Goal: Find specific page/section: Find specific page/section

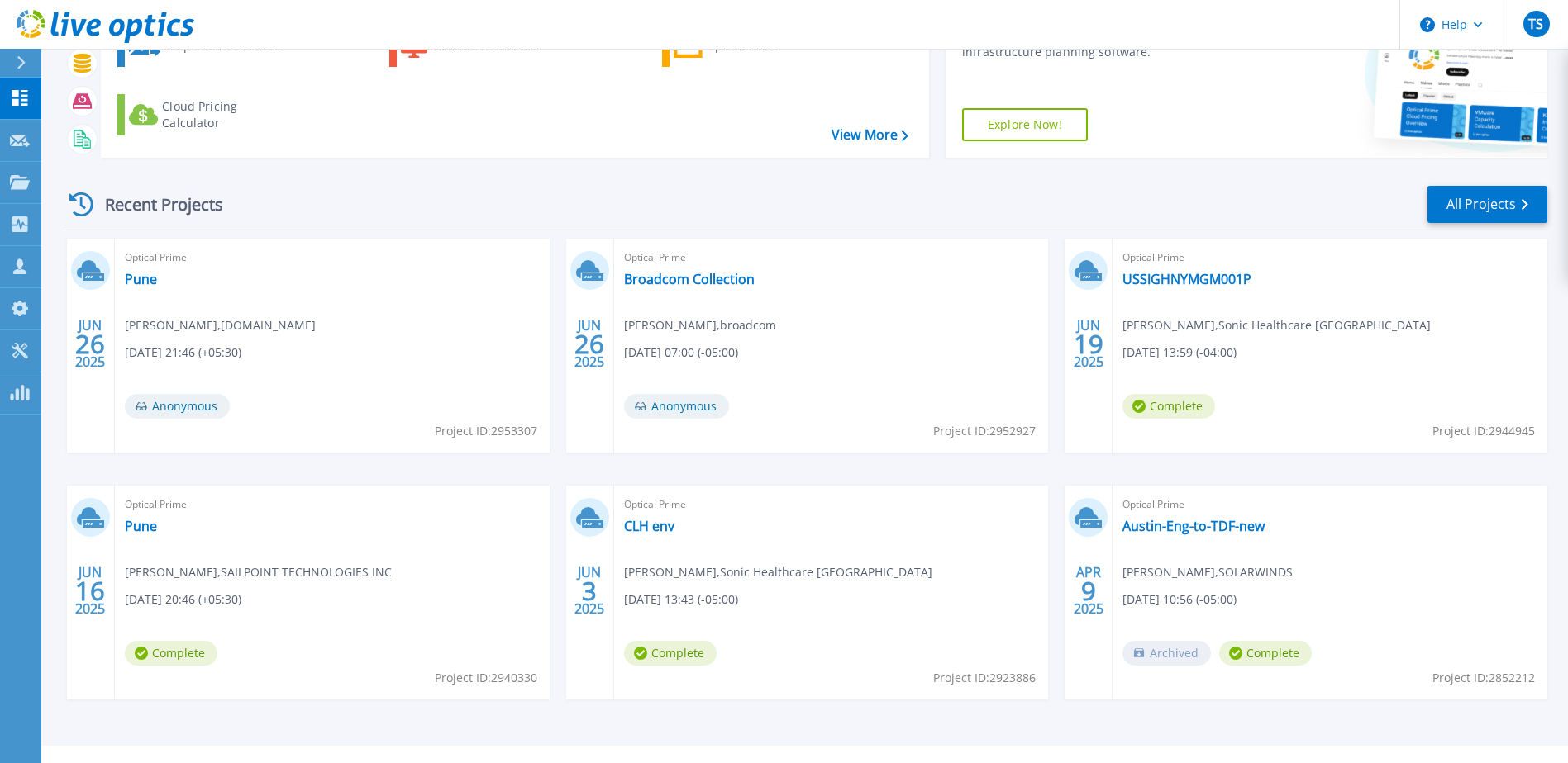
scroll to position [152, 0]
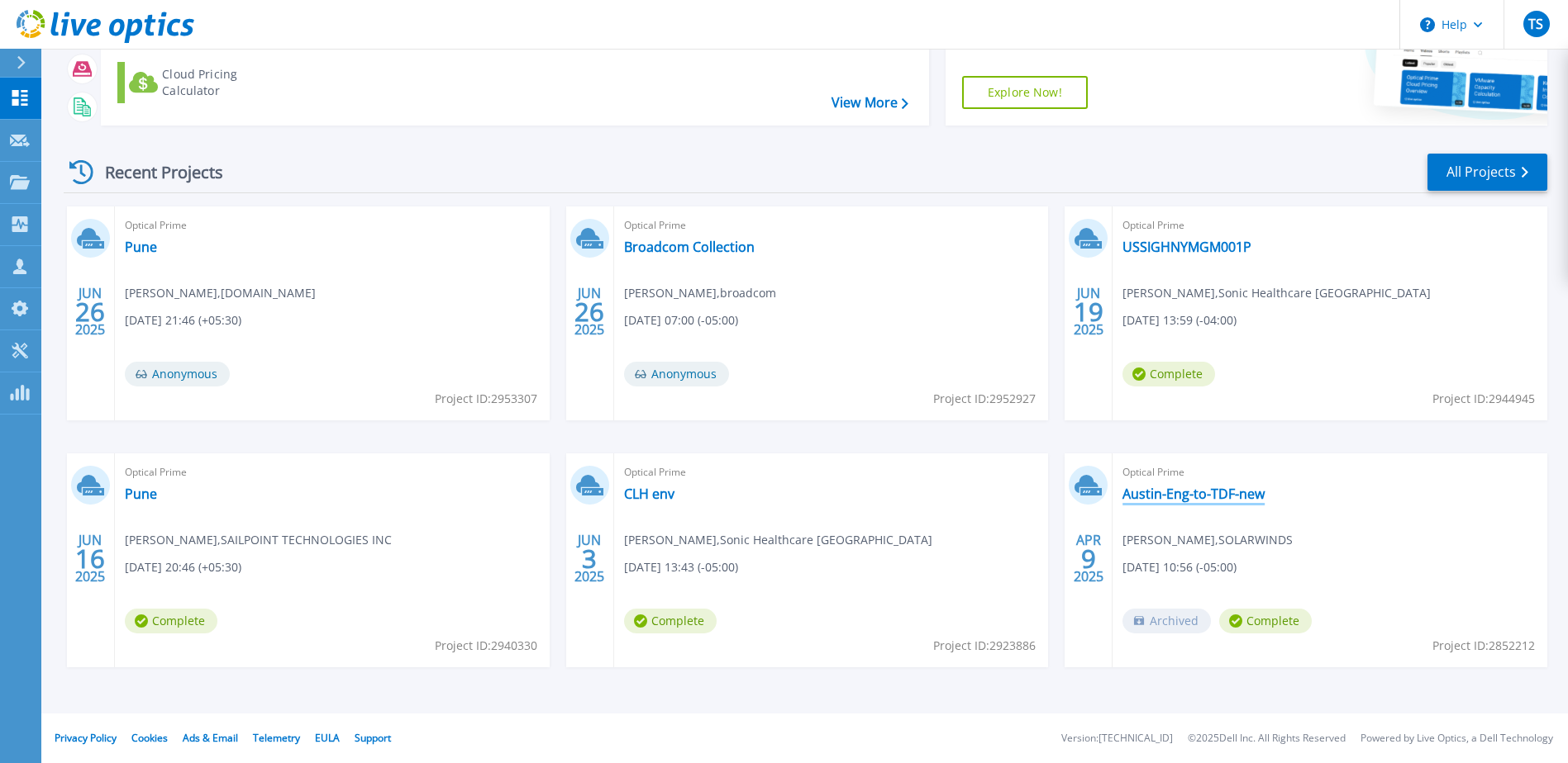
click at [1210, 496] on link "Austin-Eng-to-TDF-new" at bounding box center [1193, 494] width 142 height 17
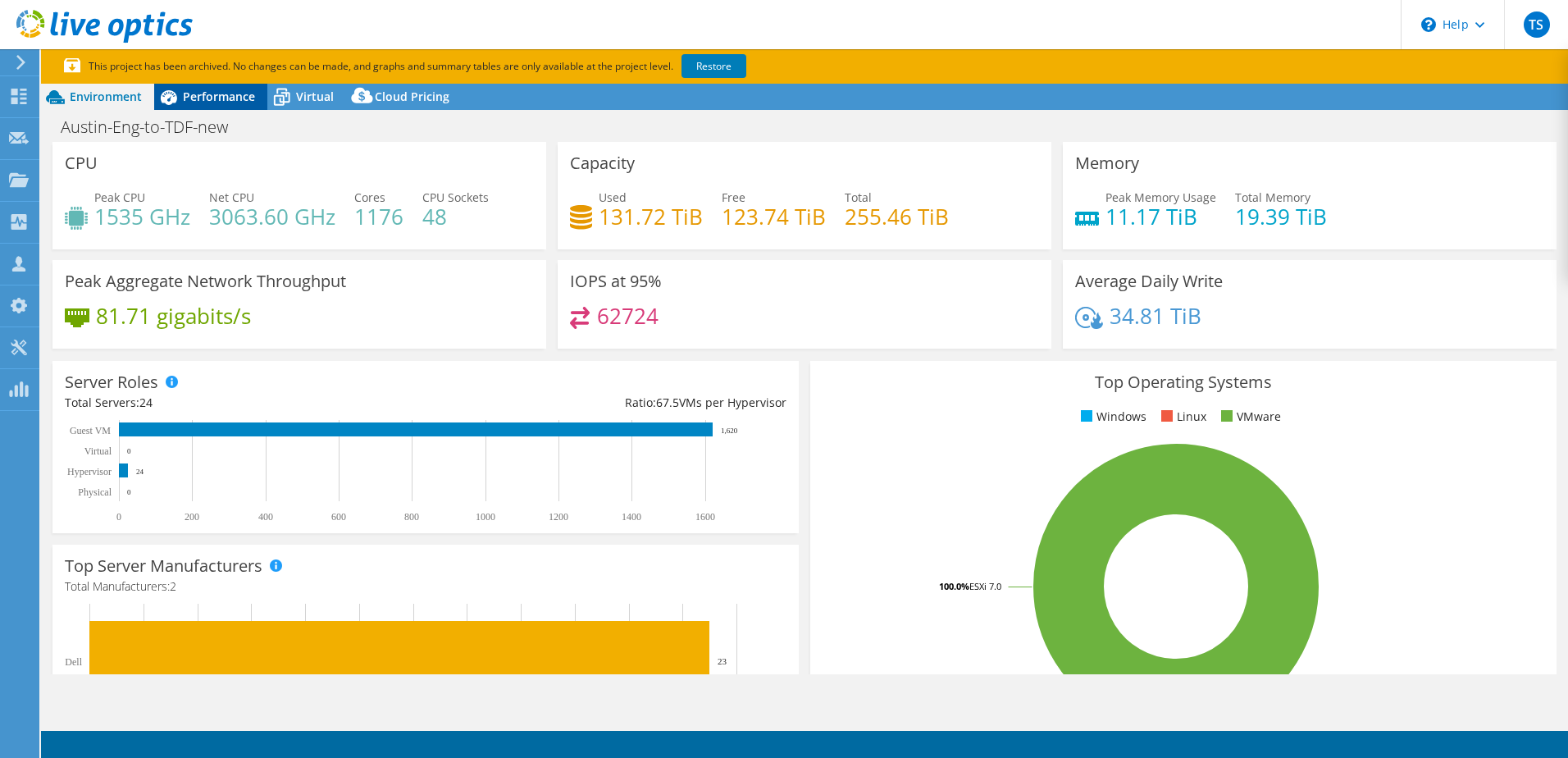
click at [213, 92] on span "Performance" at bounding box center [218, 96] width 72 height 16
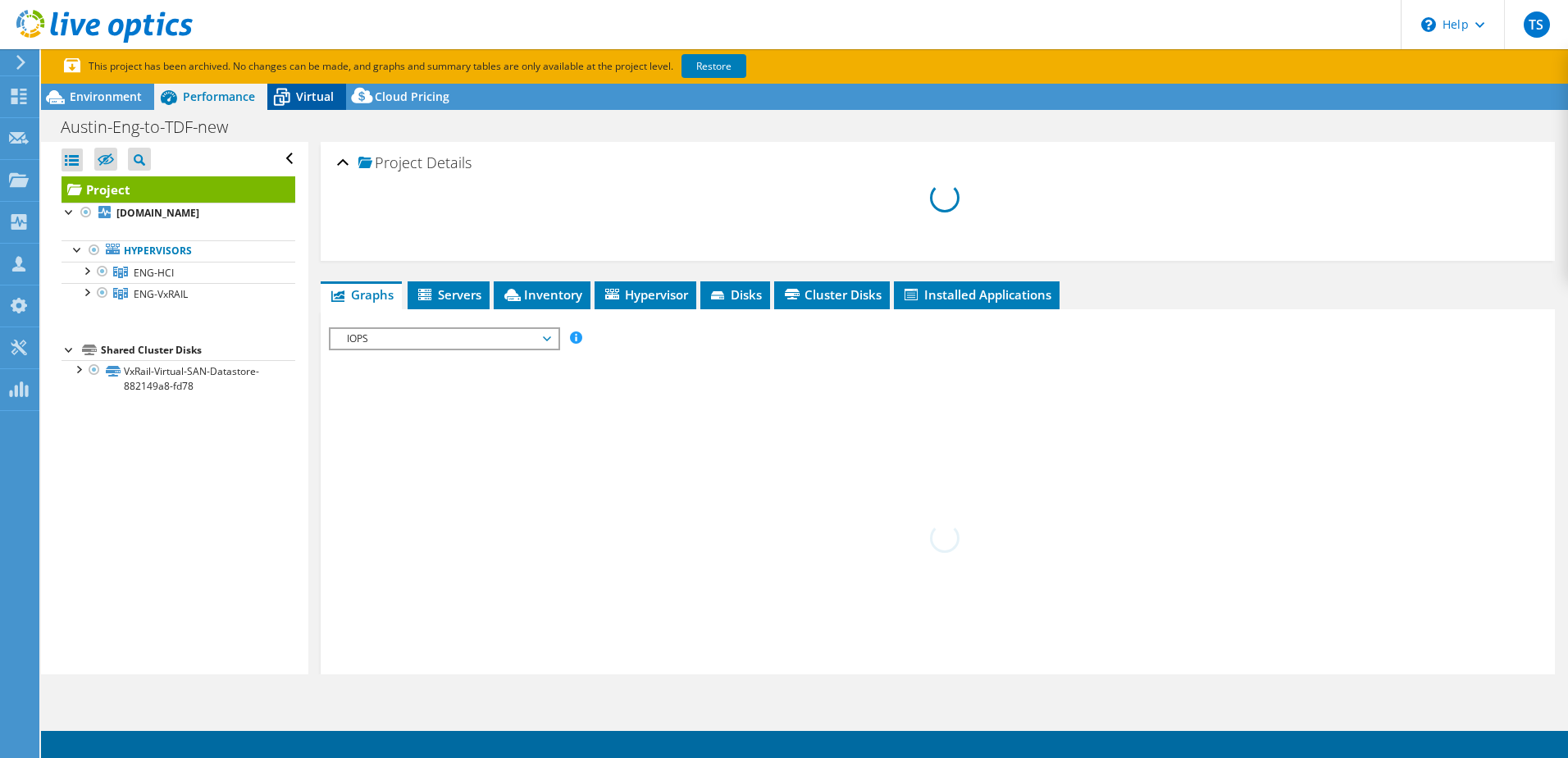
select select "USD"
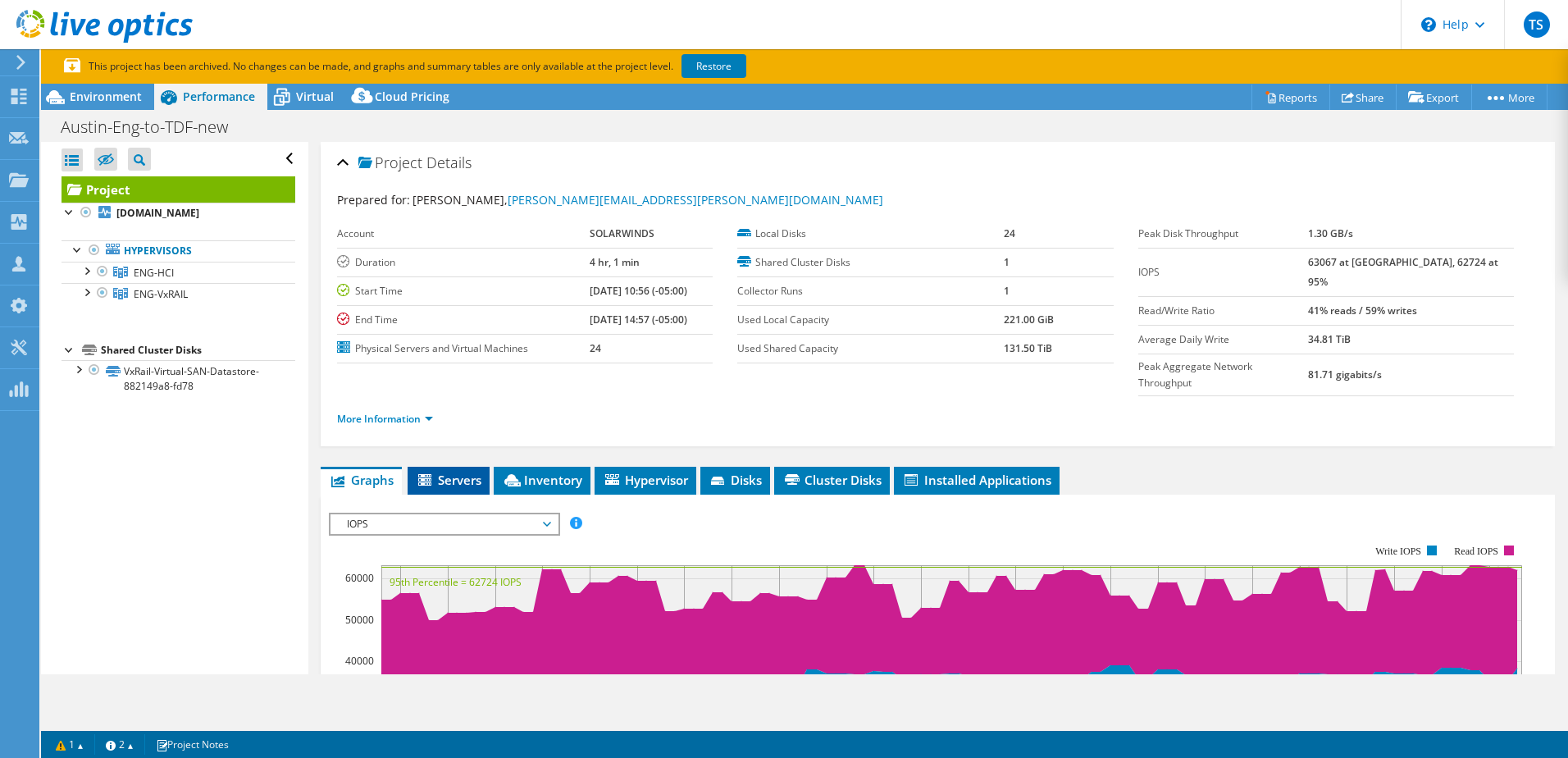
click at [464, 472] on span "Servers" at bounding box center [449, 480] width 66 height 16
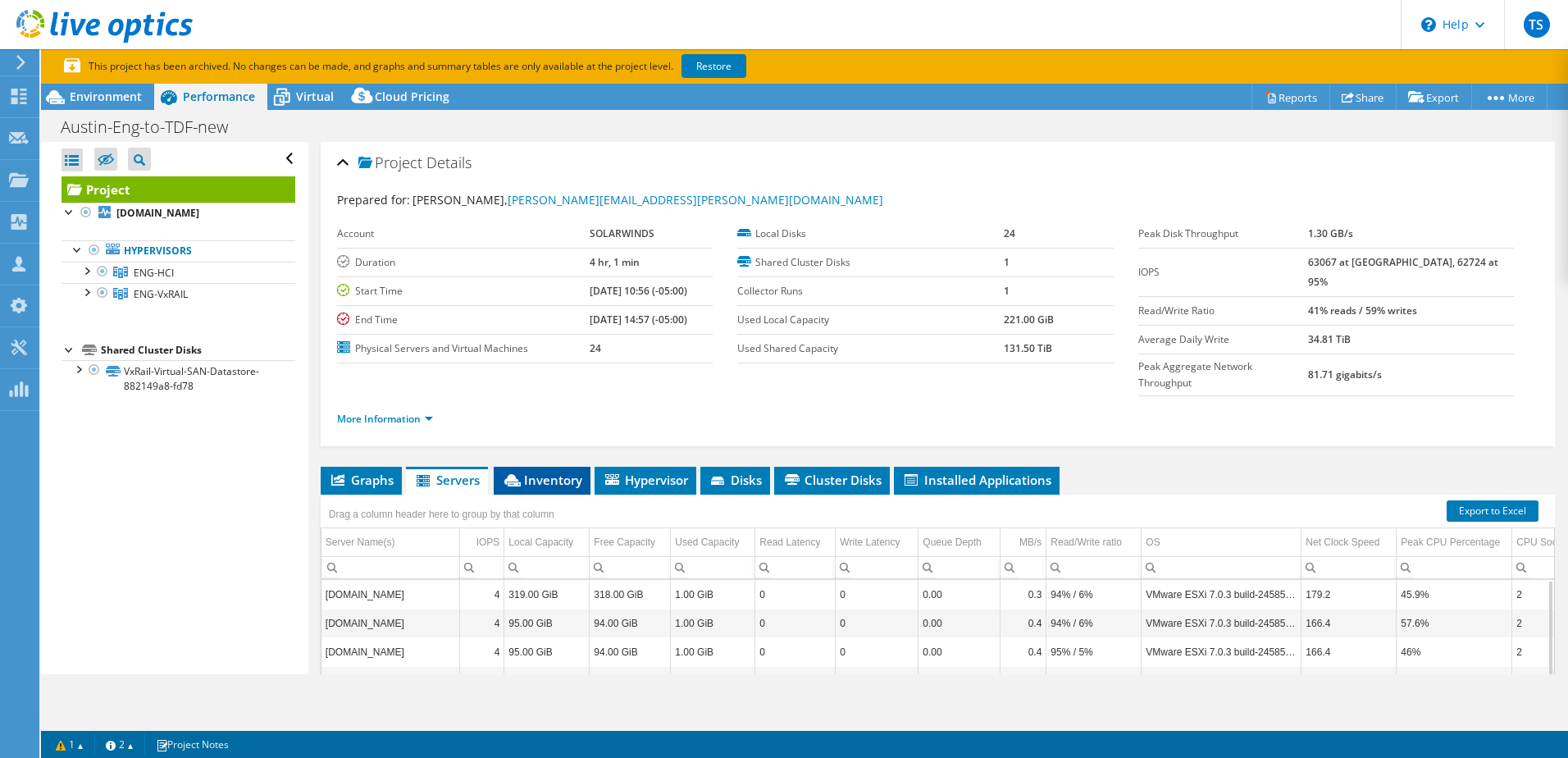
click at [541, 472] on span "Inventory" at bounding box center [542, 480] width 80 height 16
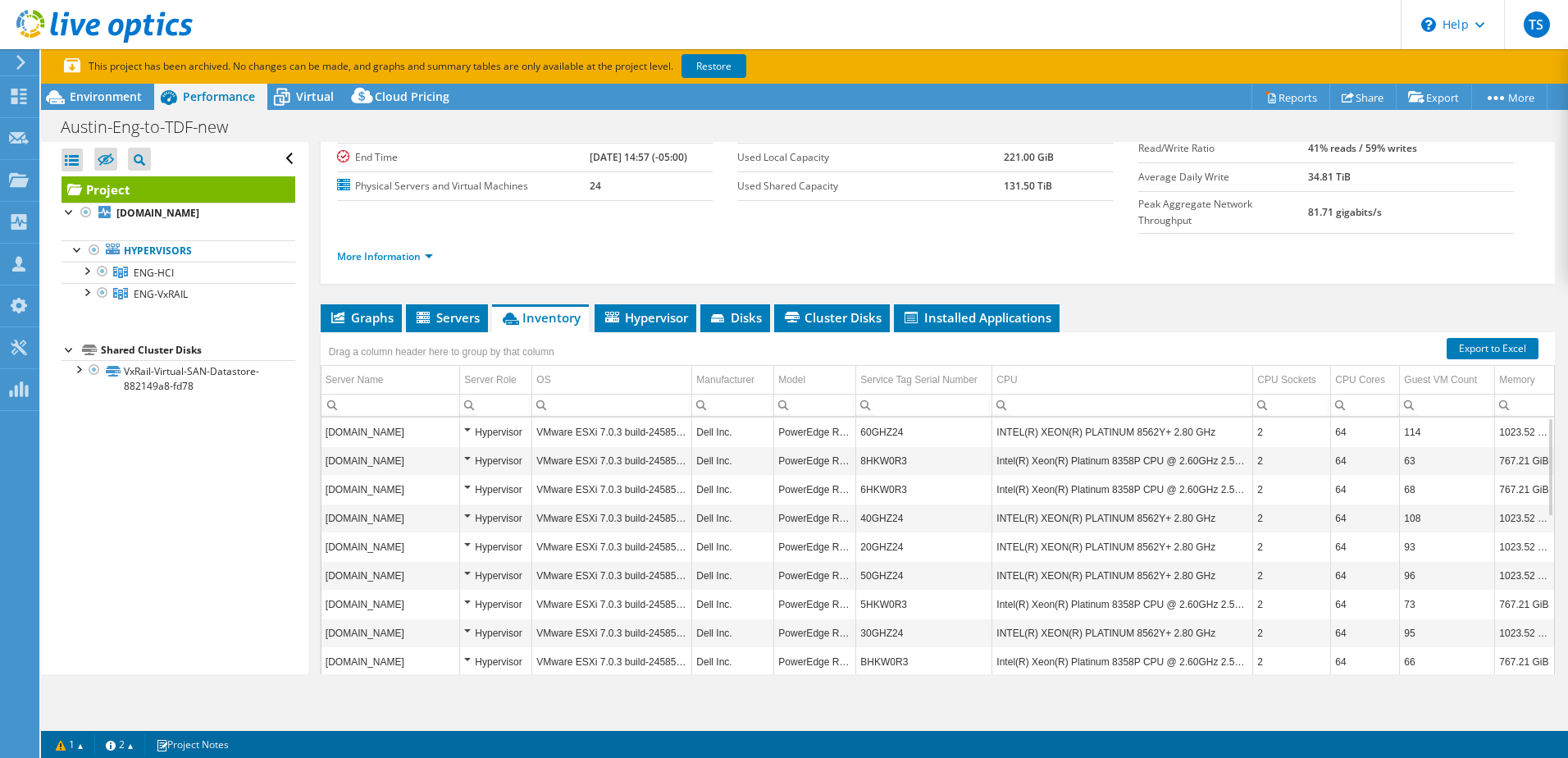
scroll to position [198, 0]
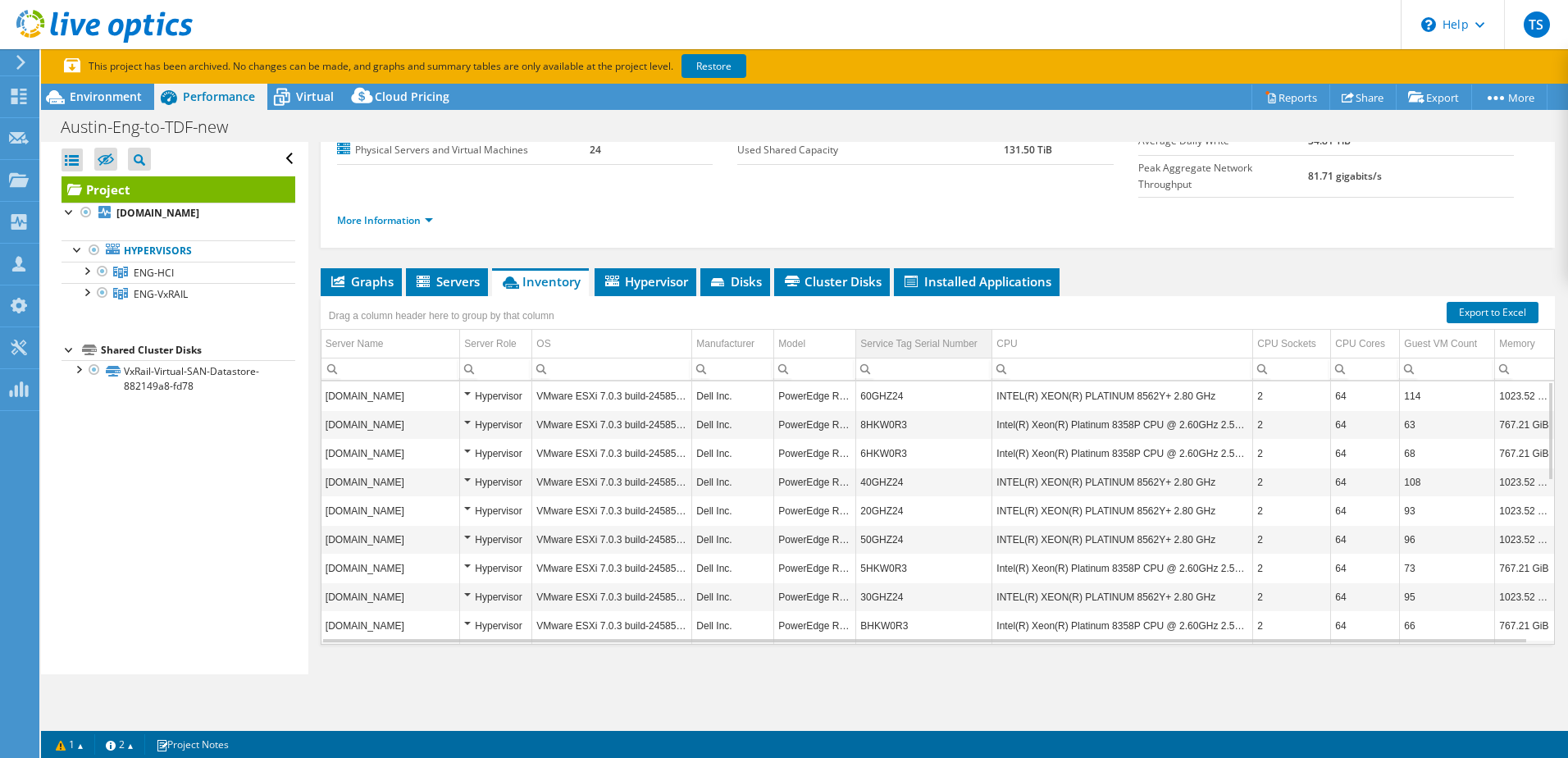
click at [901, 334] on div "Service Tag Serial Number" at bounding box center [919, 344] width 117 height 20
click at [813, 330] on td "Model" at bounding box center [815, 344] width 82 height 28
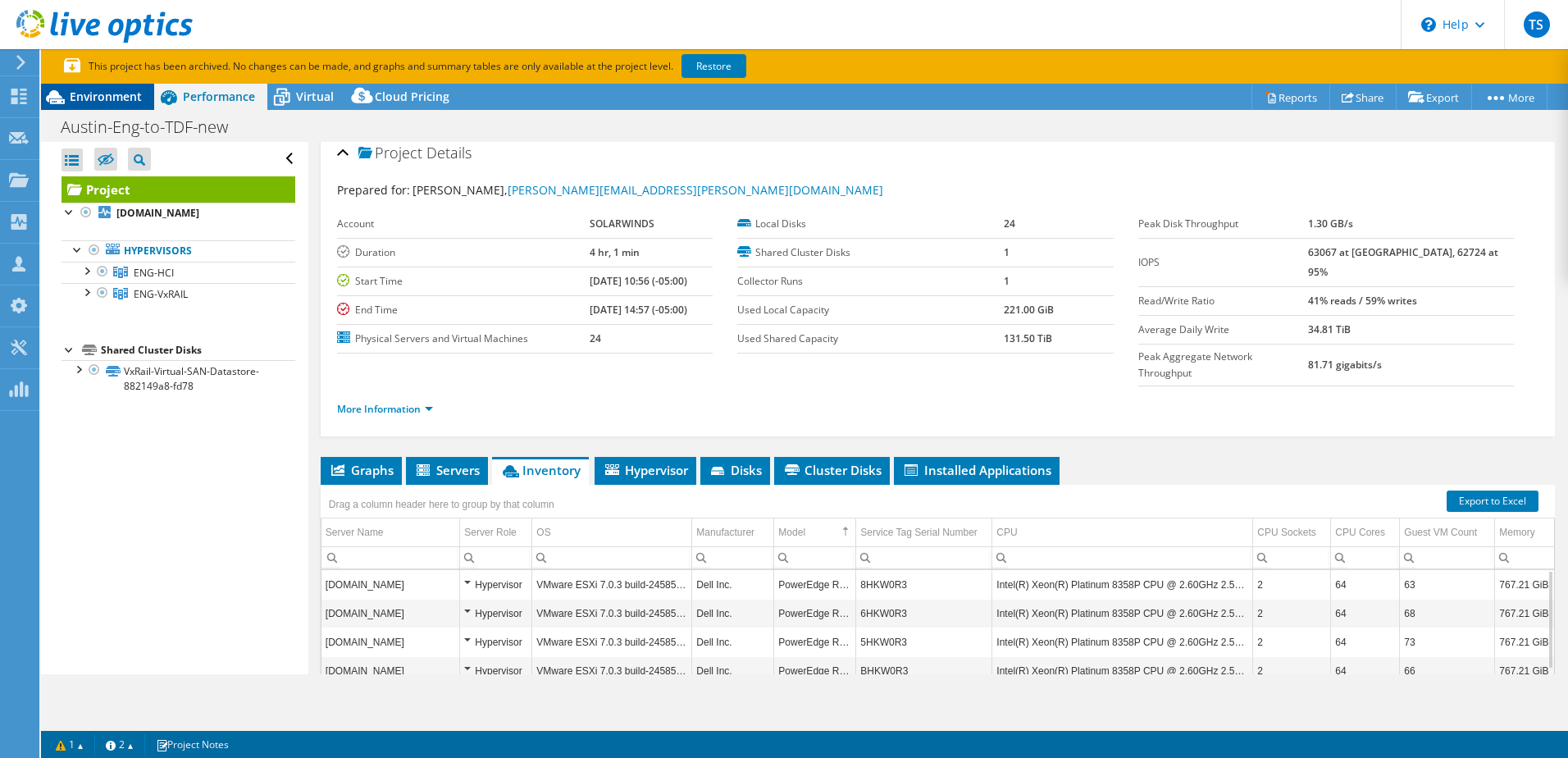
scroll to position [0, 0]
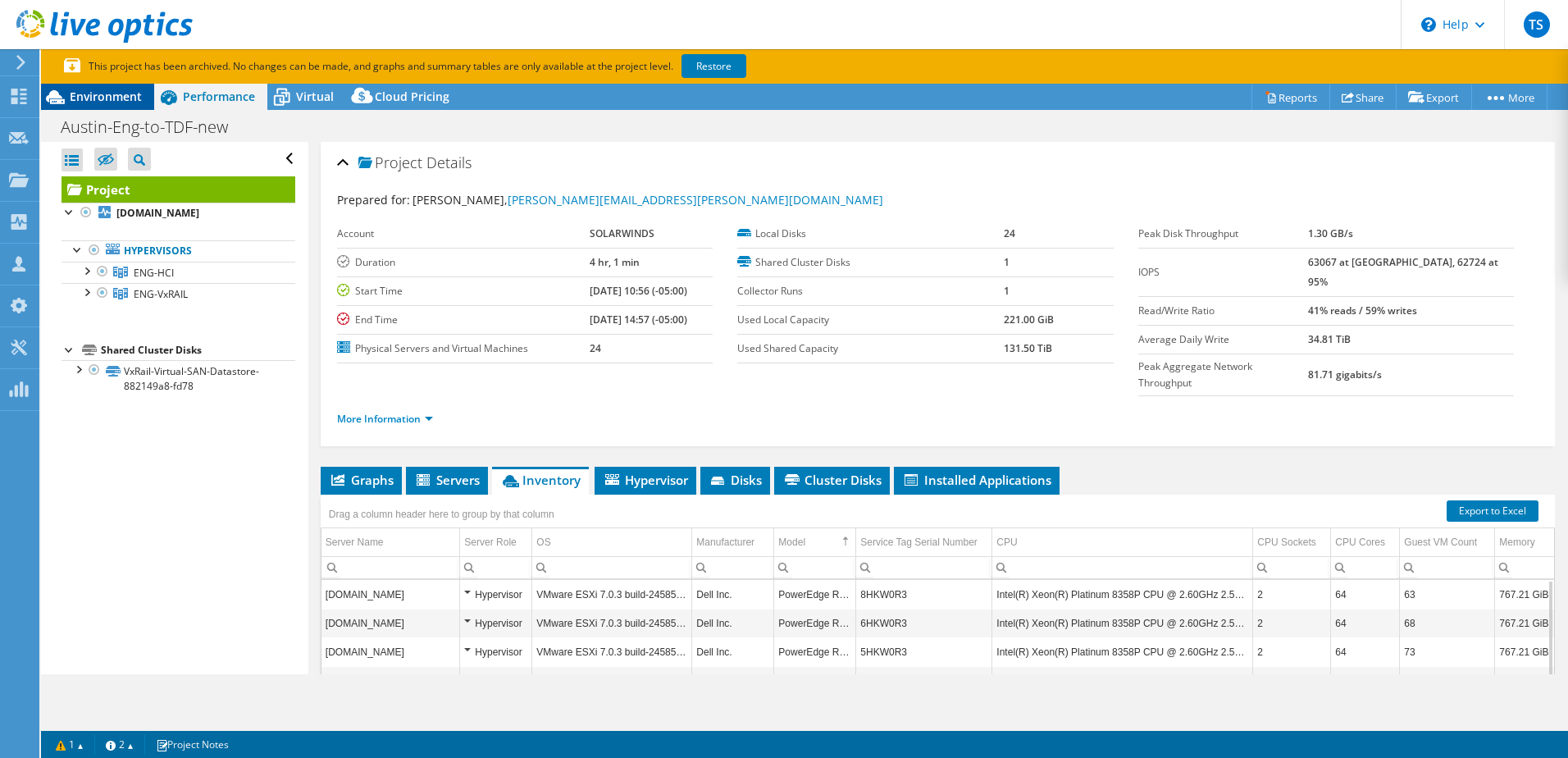
click at [107, 97] on span "Environment" at bounding box center [105, 96] width 72 height 16
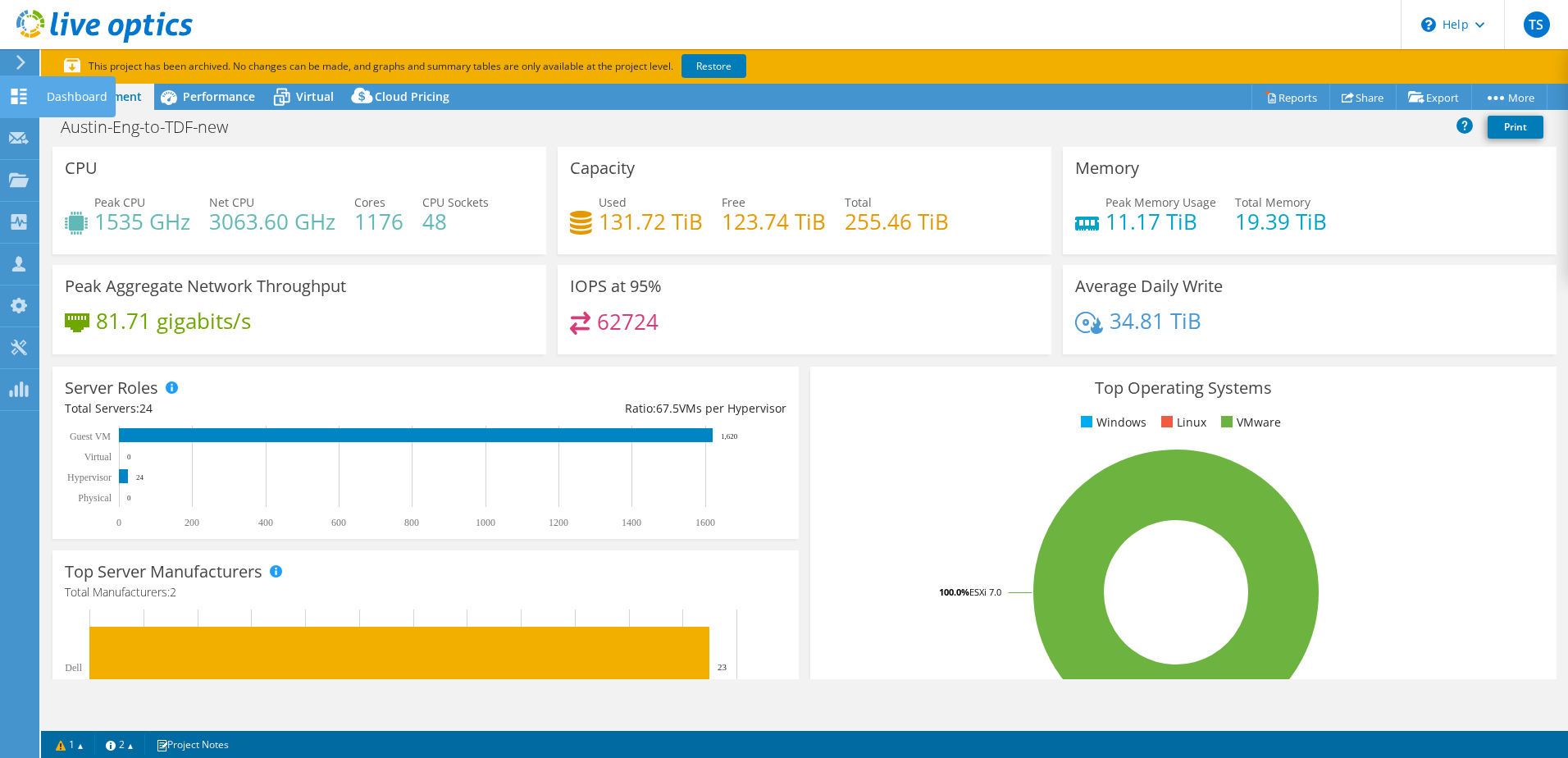
click at [20, 92] on use at bounding box center [19, 96] width 16 height 16
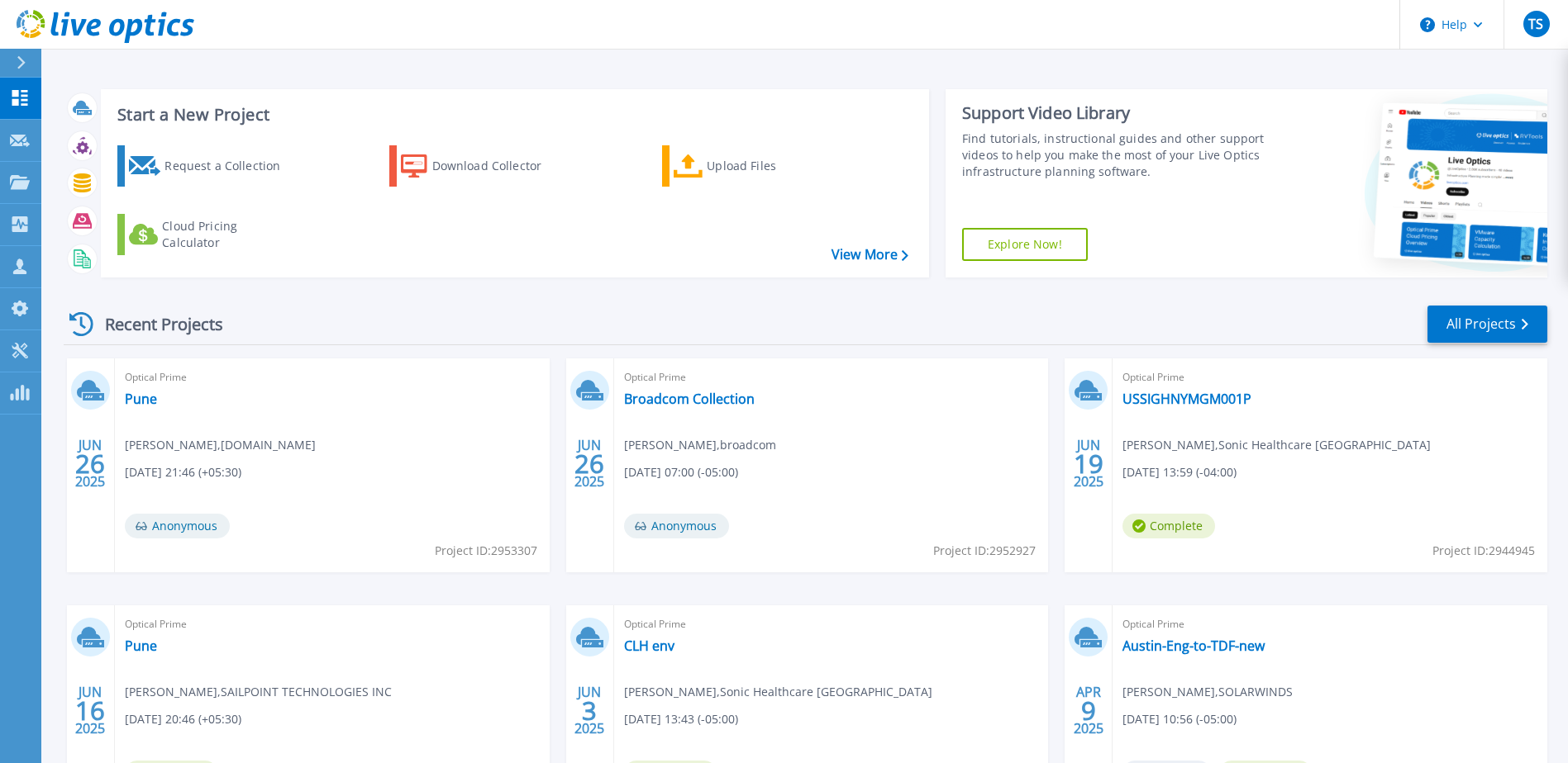
scroll to position [152, 0]
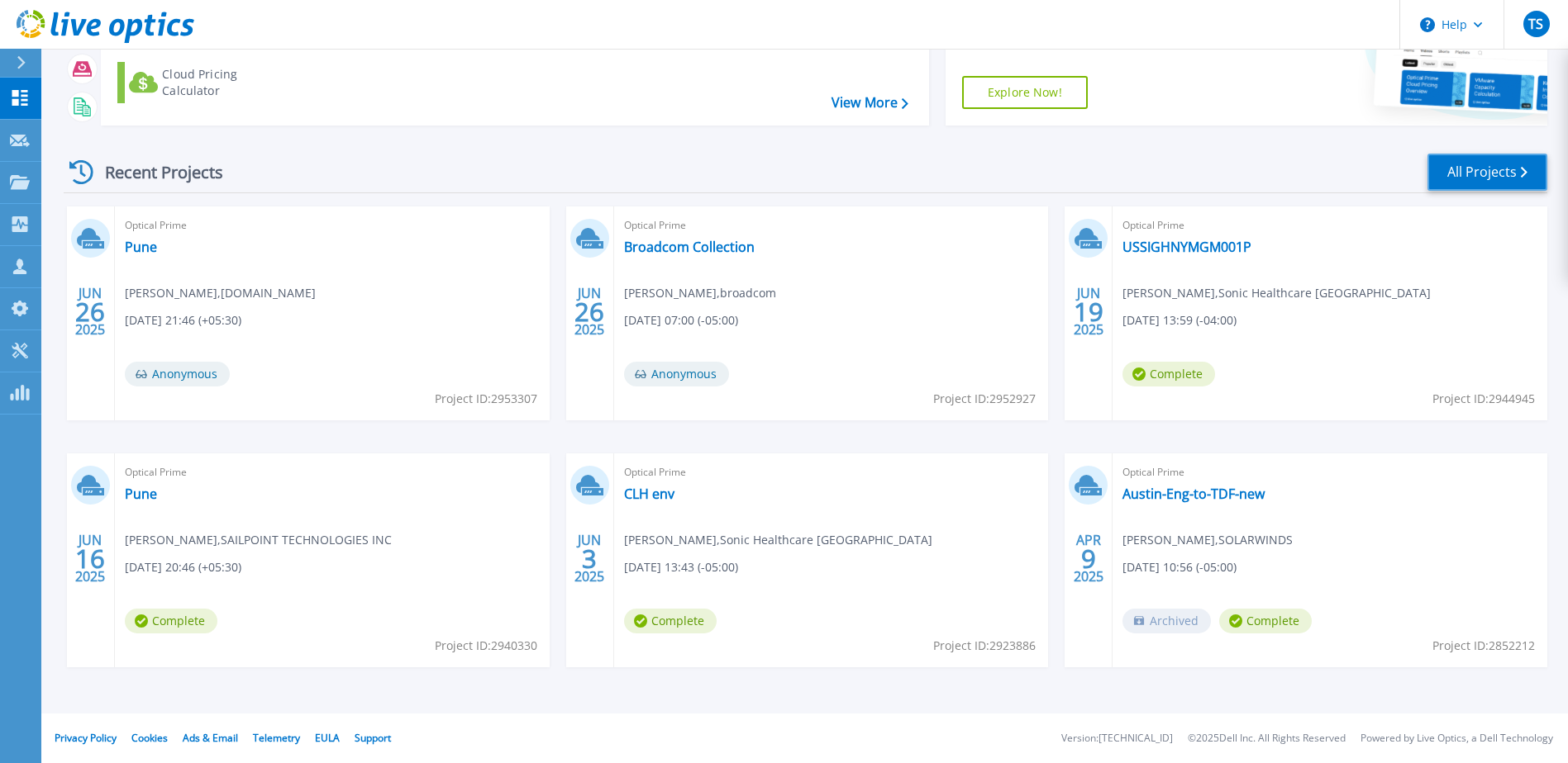
click at [1472, 173] on link "All Projects" at bounding box center [1487, 172] width 120 height 37
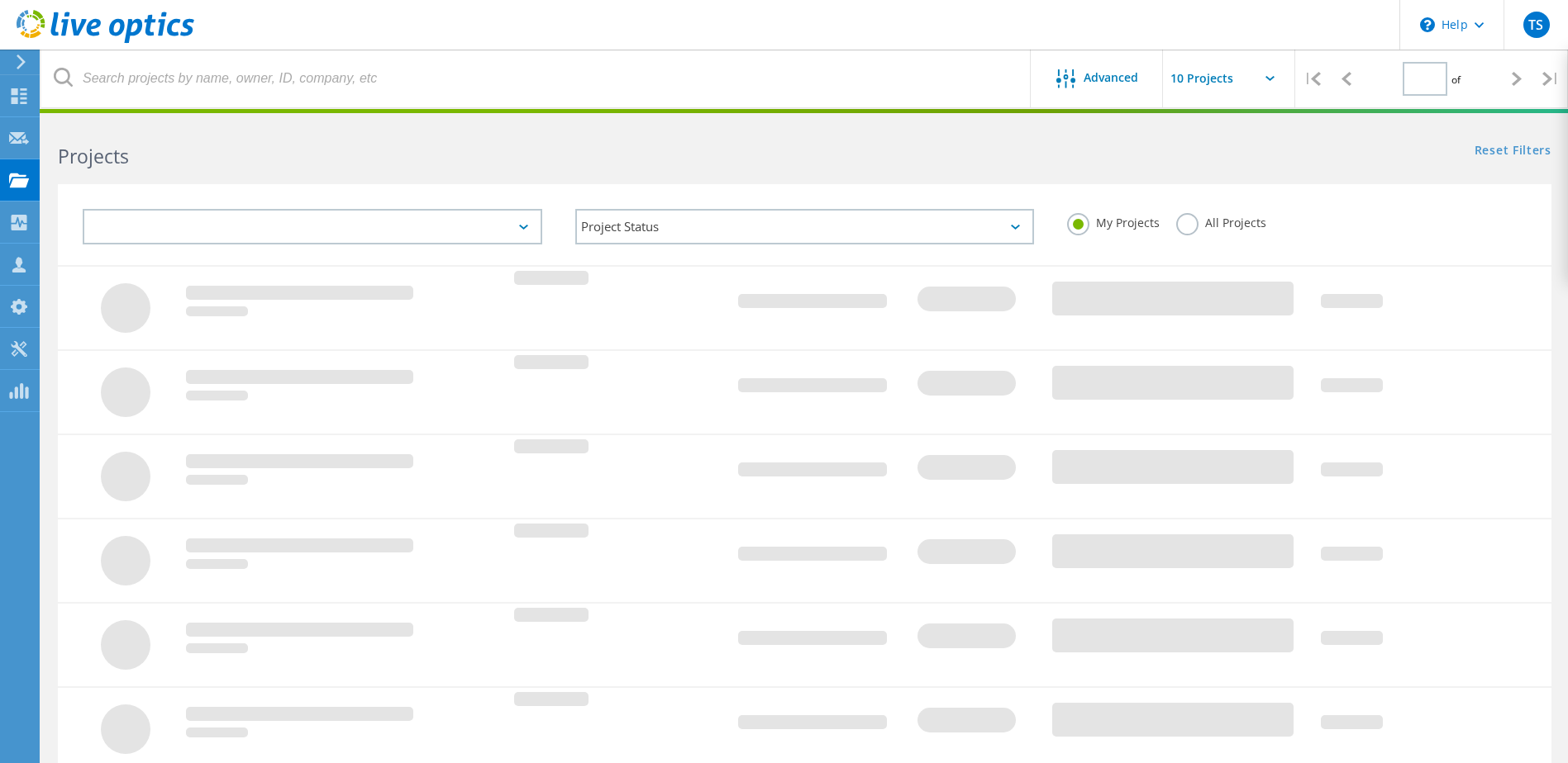
type input "1"
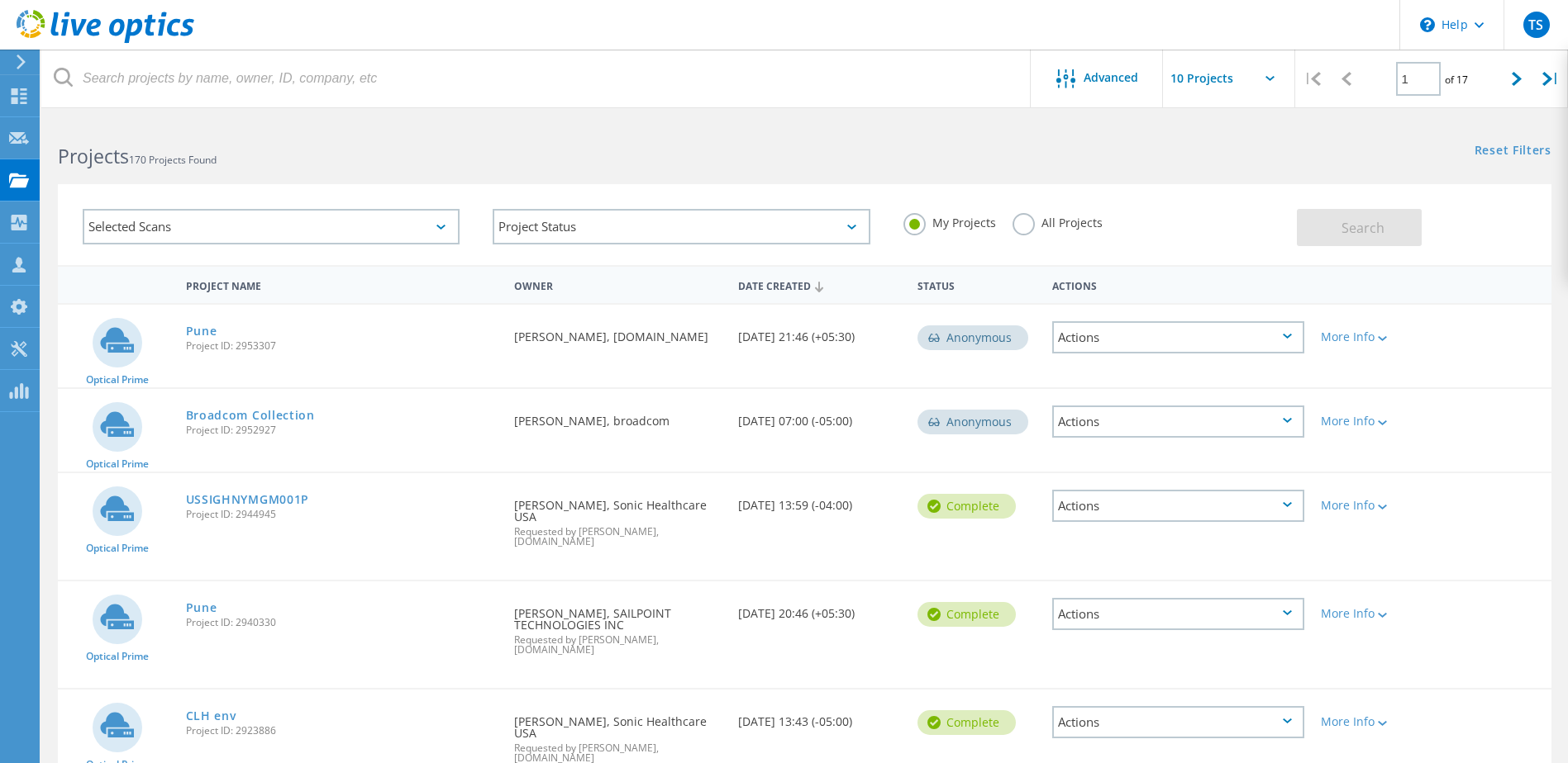
click at [283, 221] on div "Selected Scans" at bounding box center [271, 226] width 377 height 36
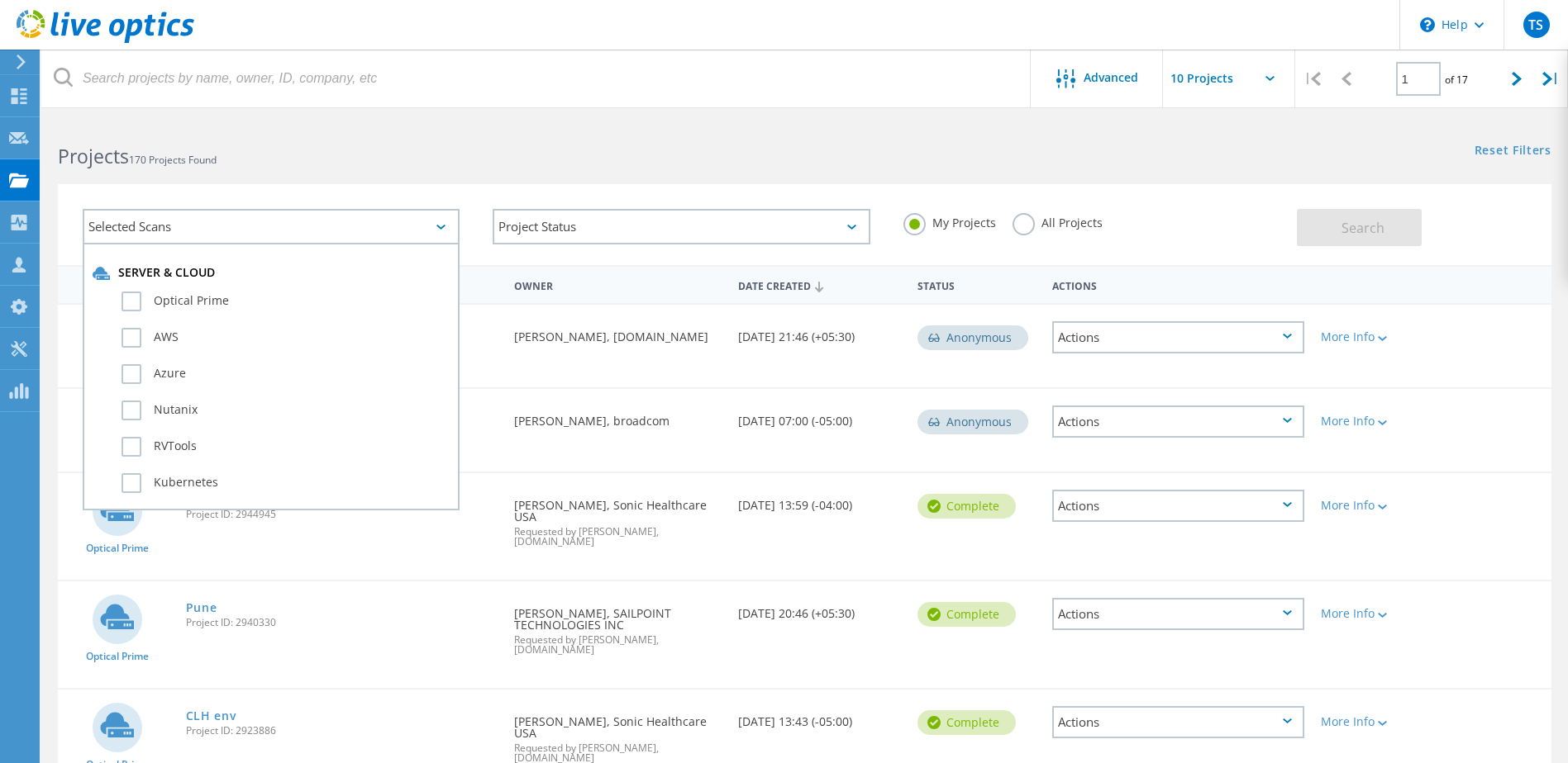
click at [408, 141] on div "Projects 170 Projects Found" at bounding box center [423, 142] width 762 height 44
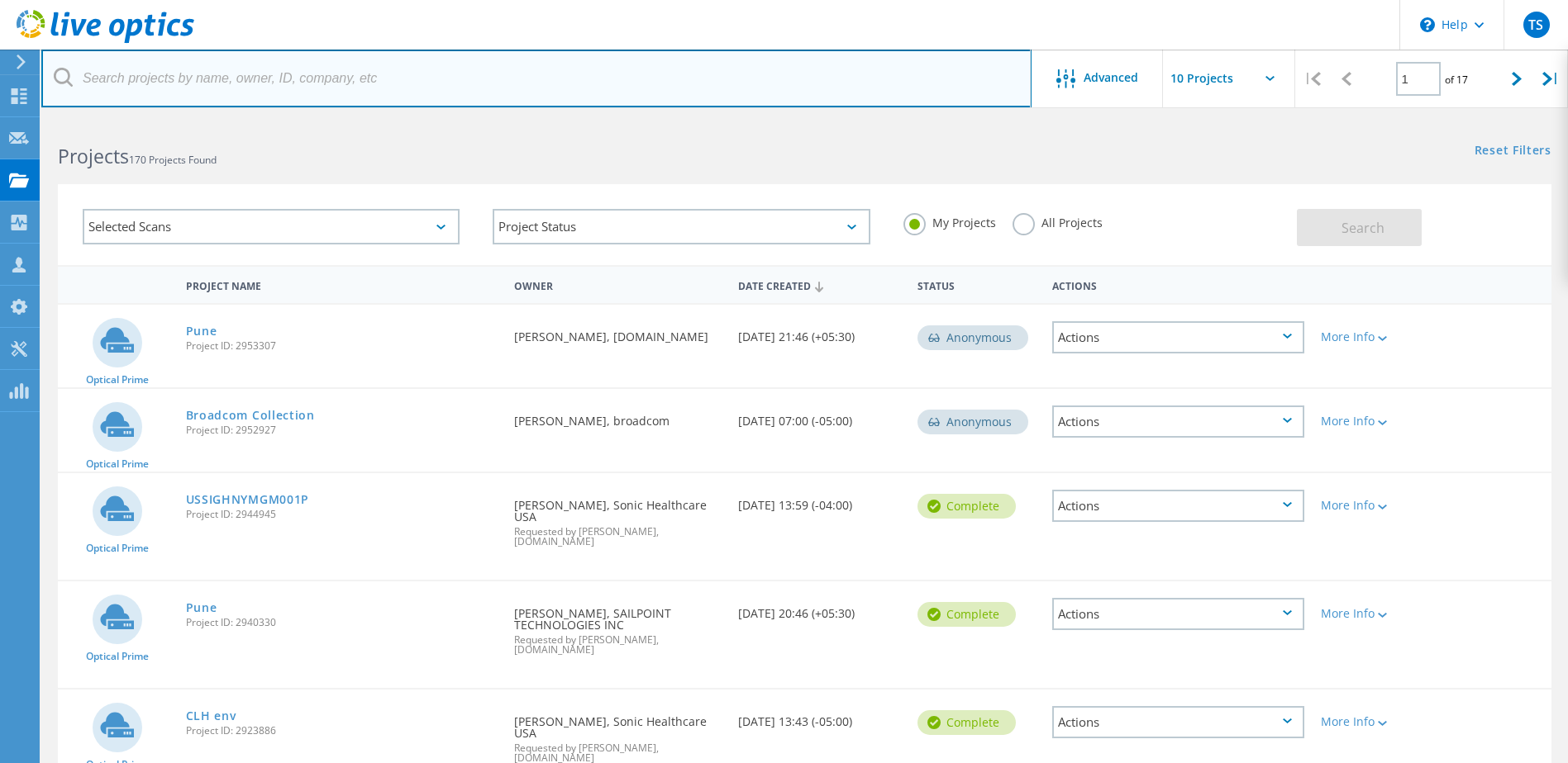
click at [334, 98] on input "text" at bounding box center [536, 78] width 990 height 58
type input "solarwinds"
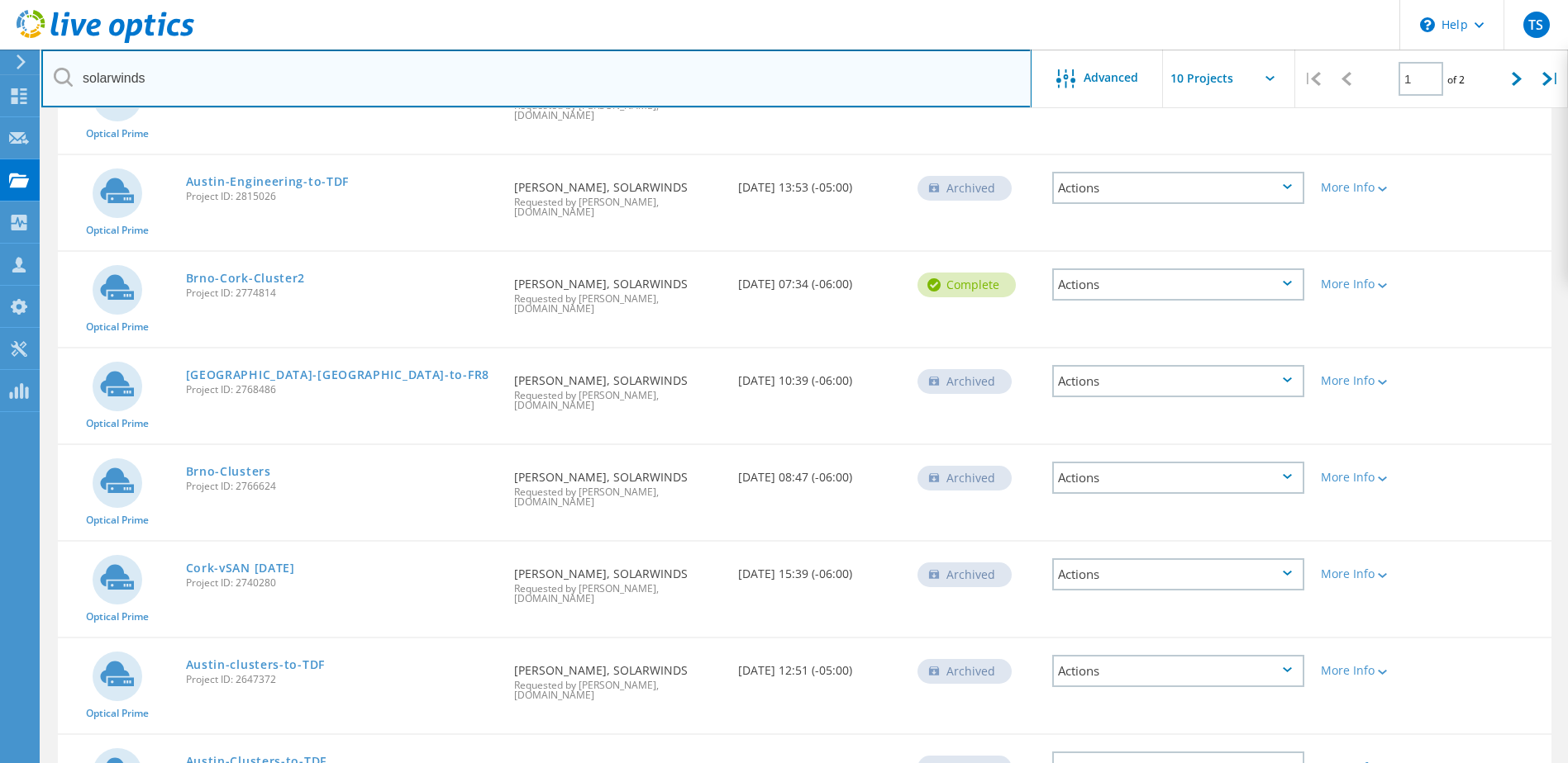
scroll to position [248, 0]
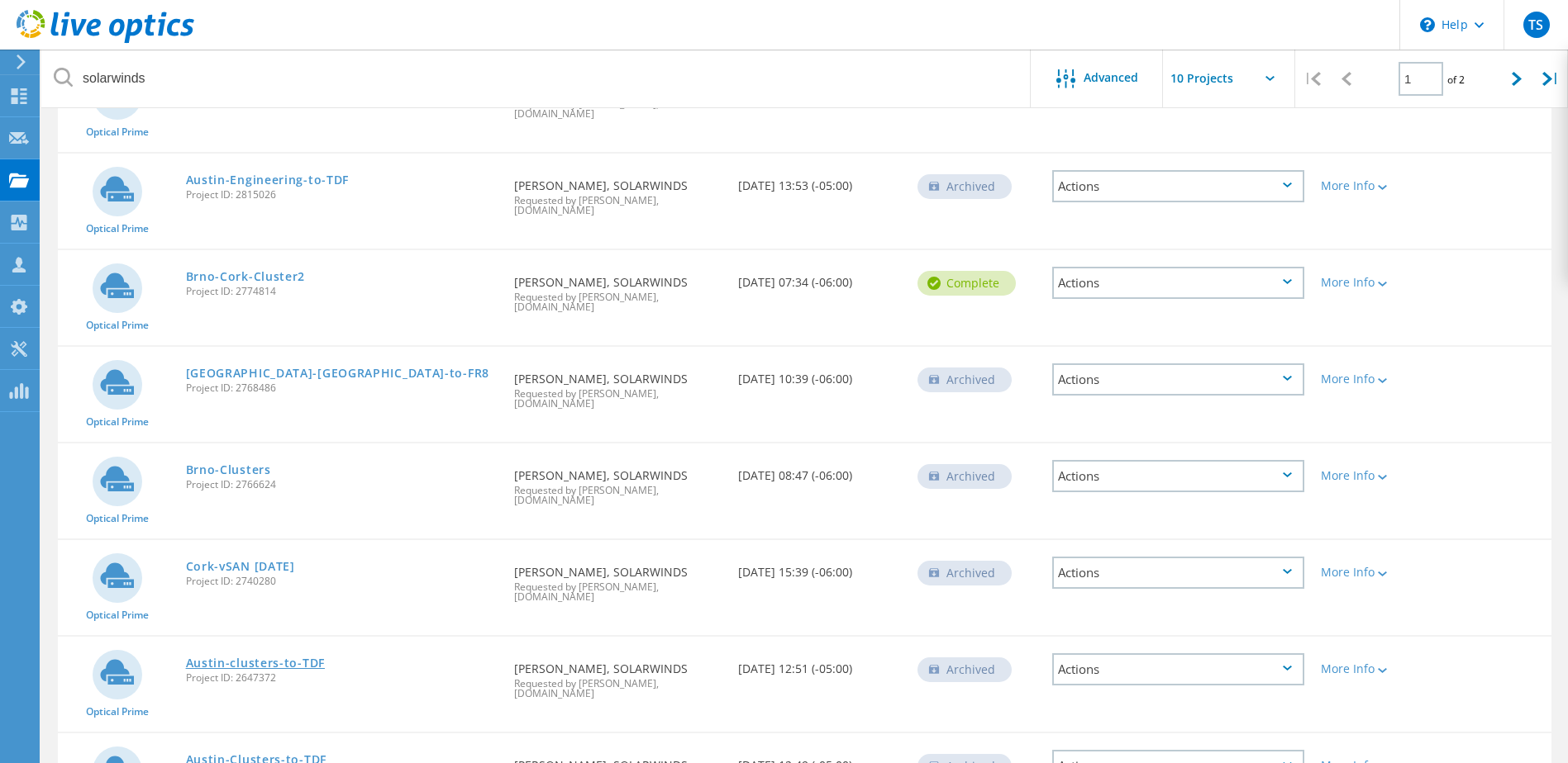
click at [244, 657] on link "Austin-clusters-to-TDF" at bounding box center [255, 663] width 139 height 12
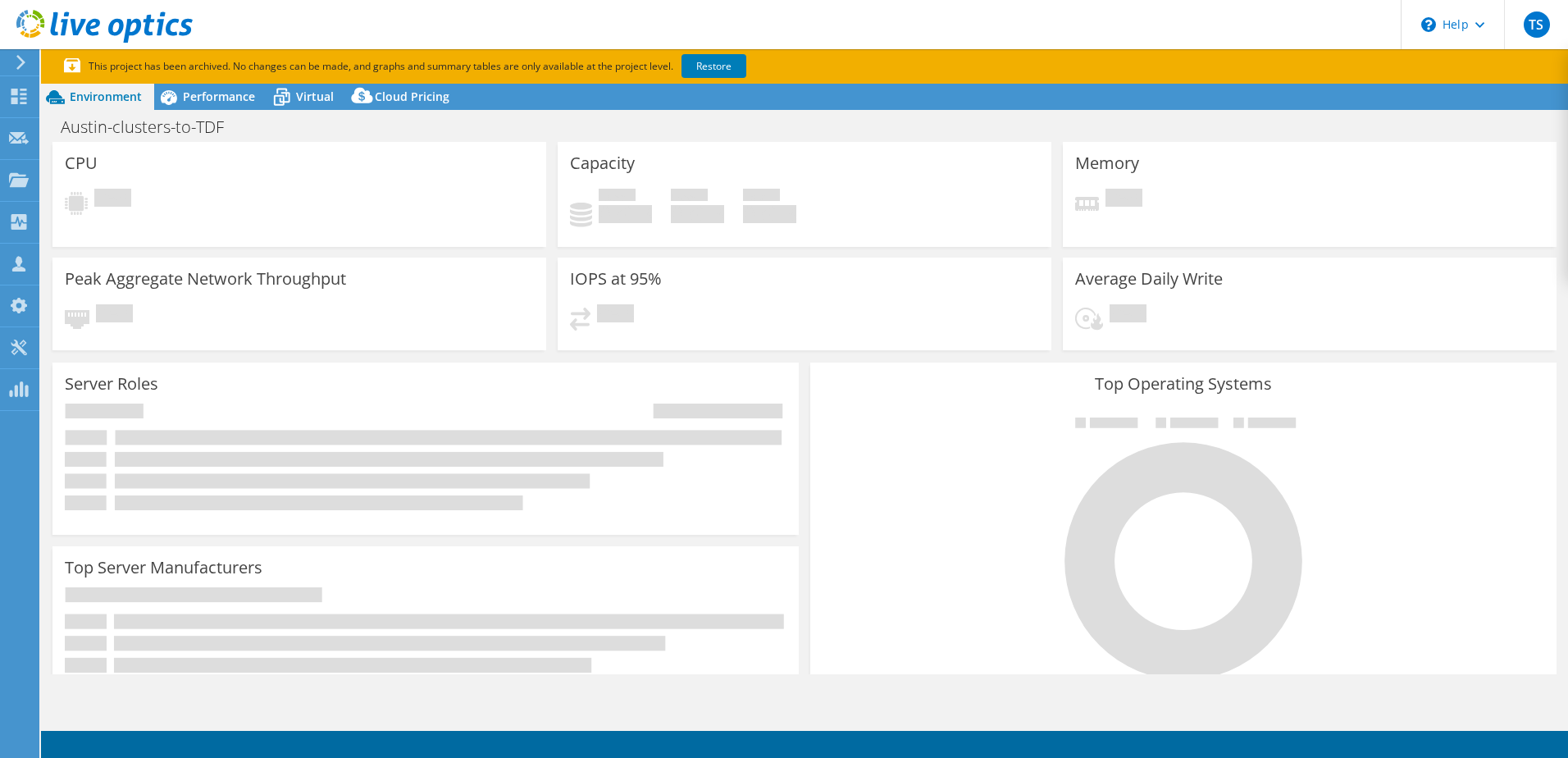
select select "USEast"
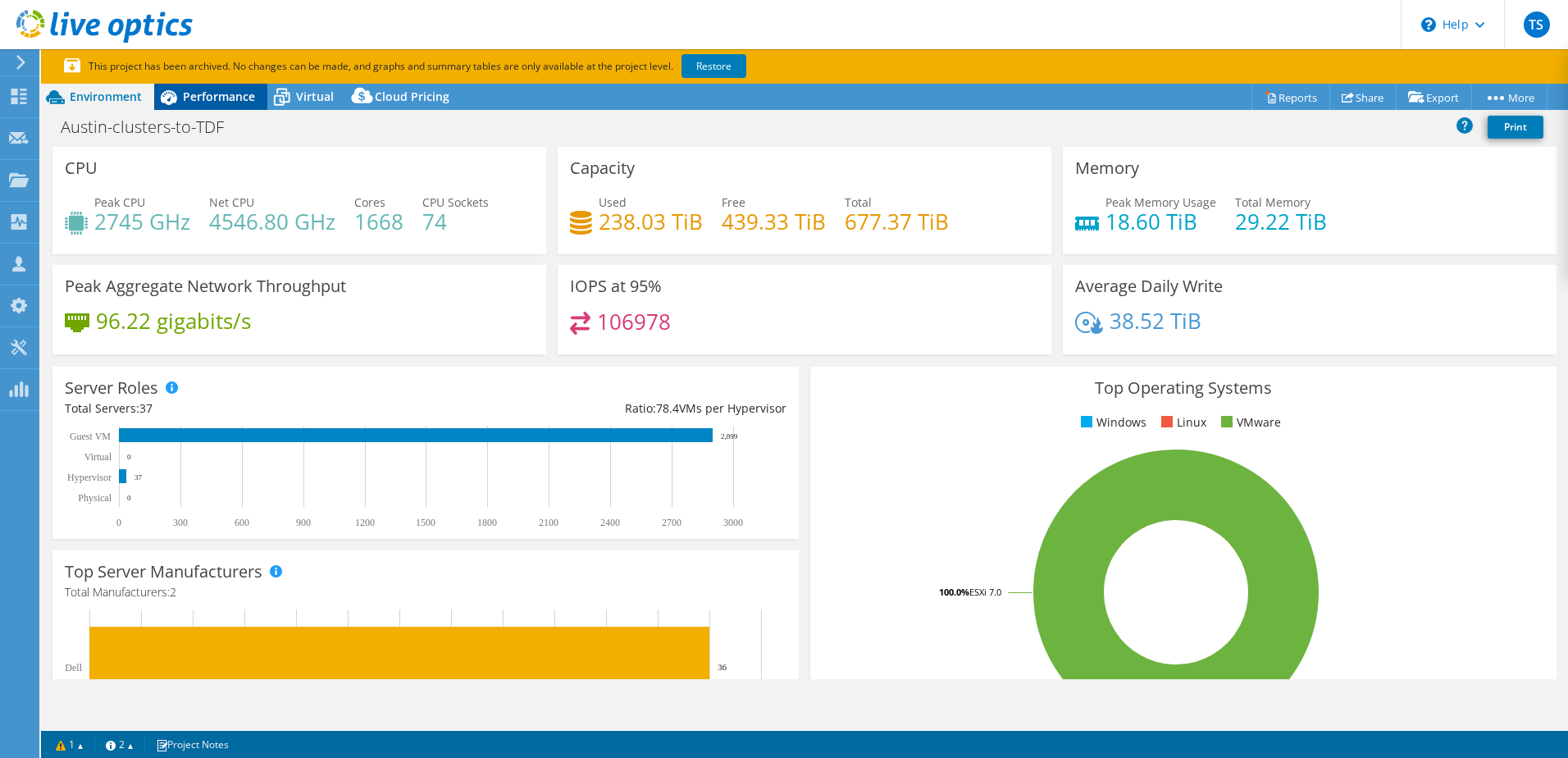
click at [237, 92] on span "Performance" at bounding box center [218, 96] width 72 height 16
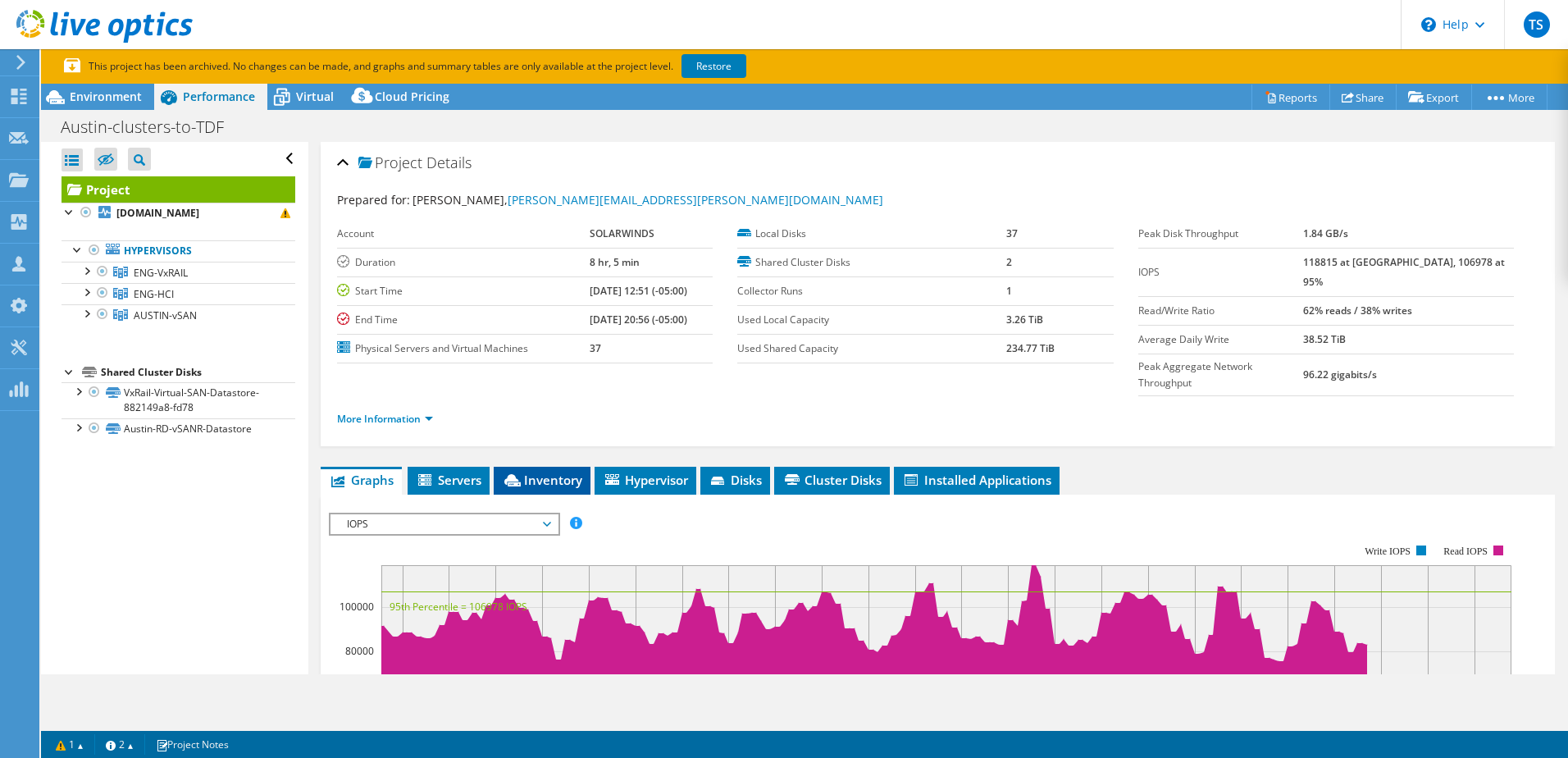
click at [508, 475] on icon at bounding box center [513, 480] width 16 height 12
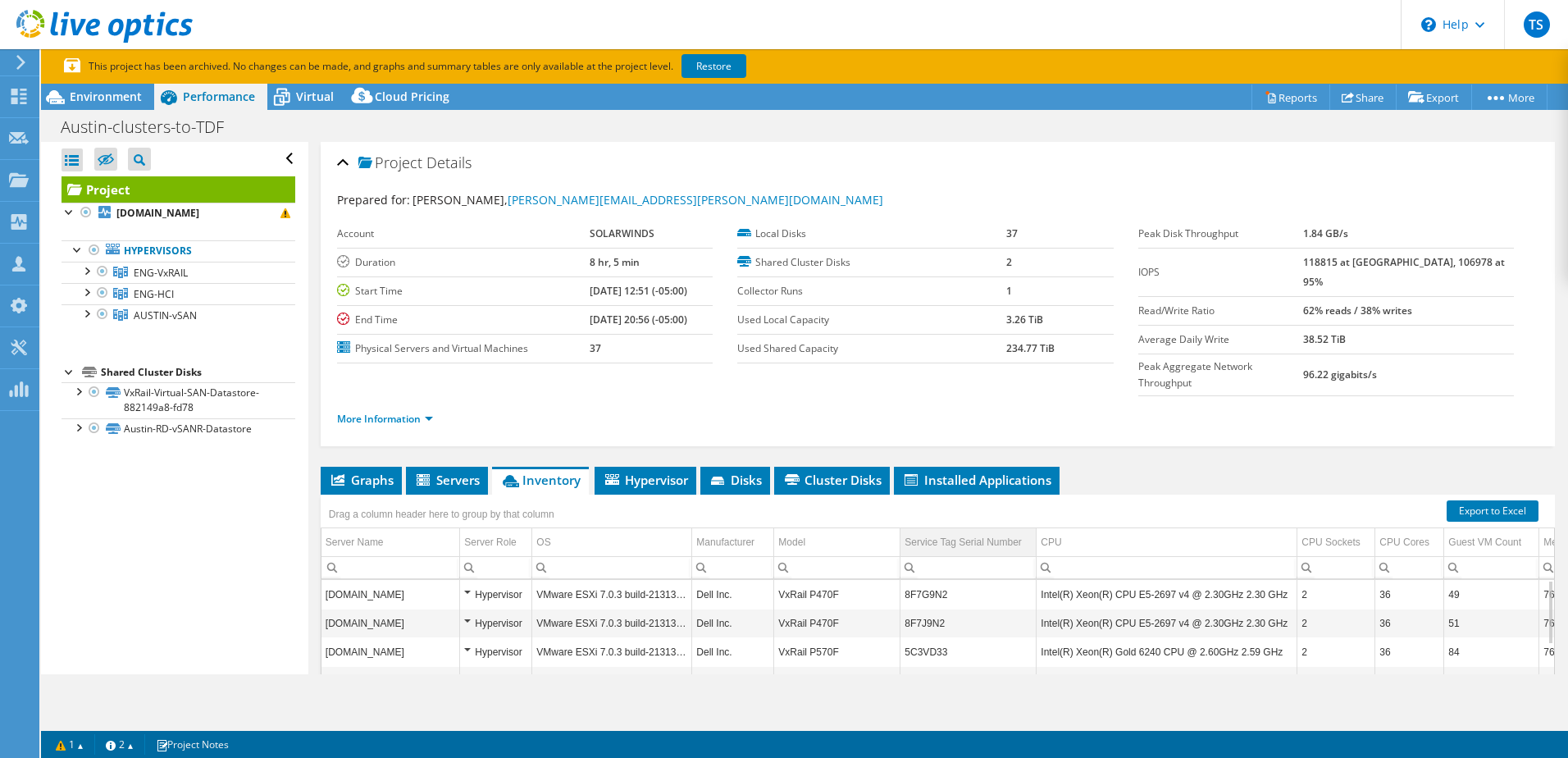
scroll to position [82, 0]
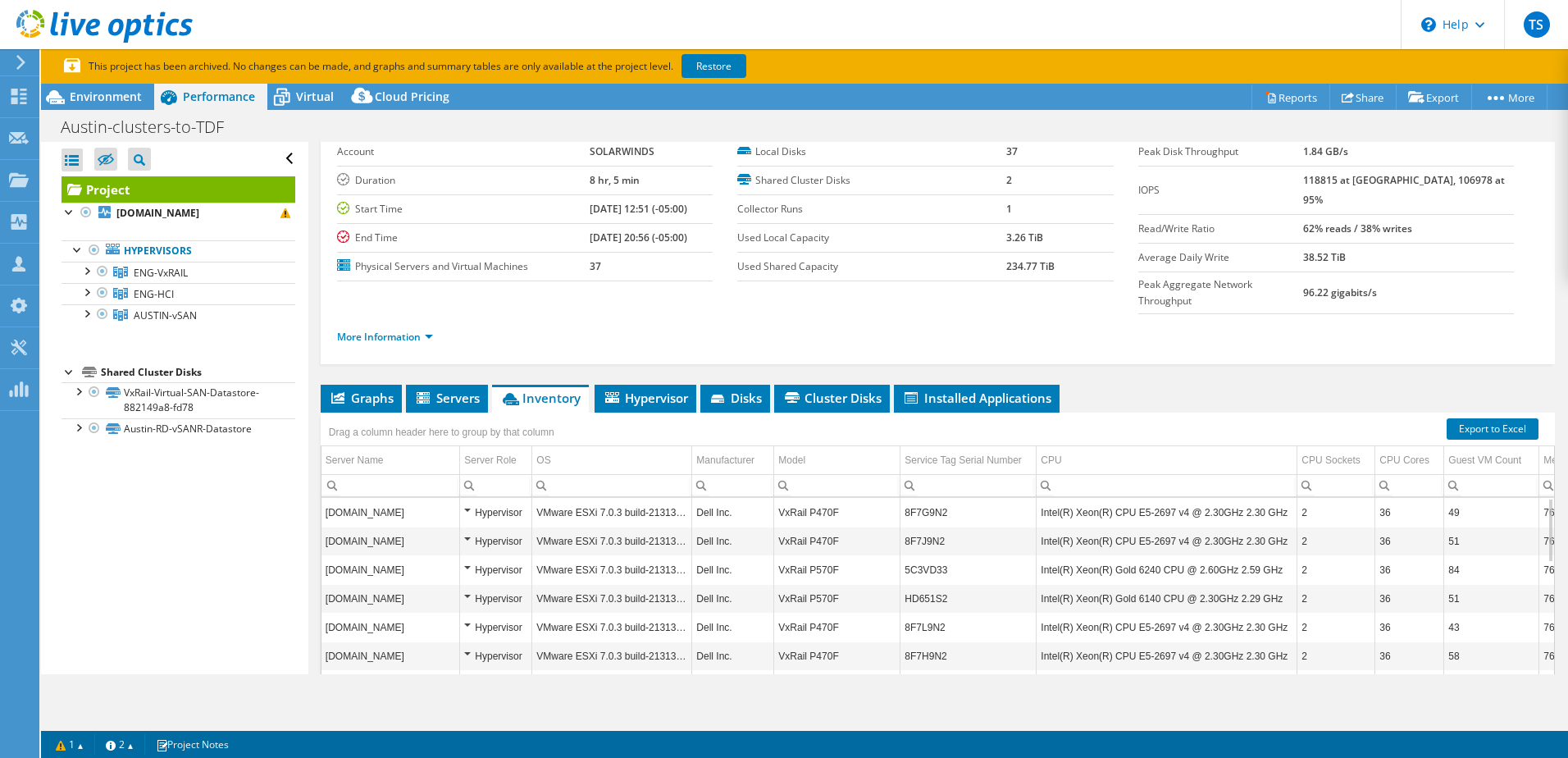
click at [956, 475] on input "Column Service Tag Serial Number, Filter cell" at bounding box center [969, 486] width 135 height 21
click at [948, 451] on div "Service Tag Serial Number" at bounding box center [963, 461] width 117 height 20
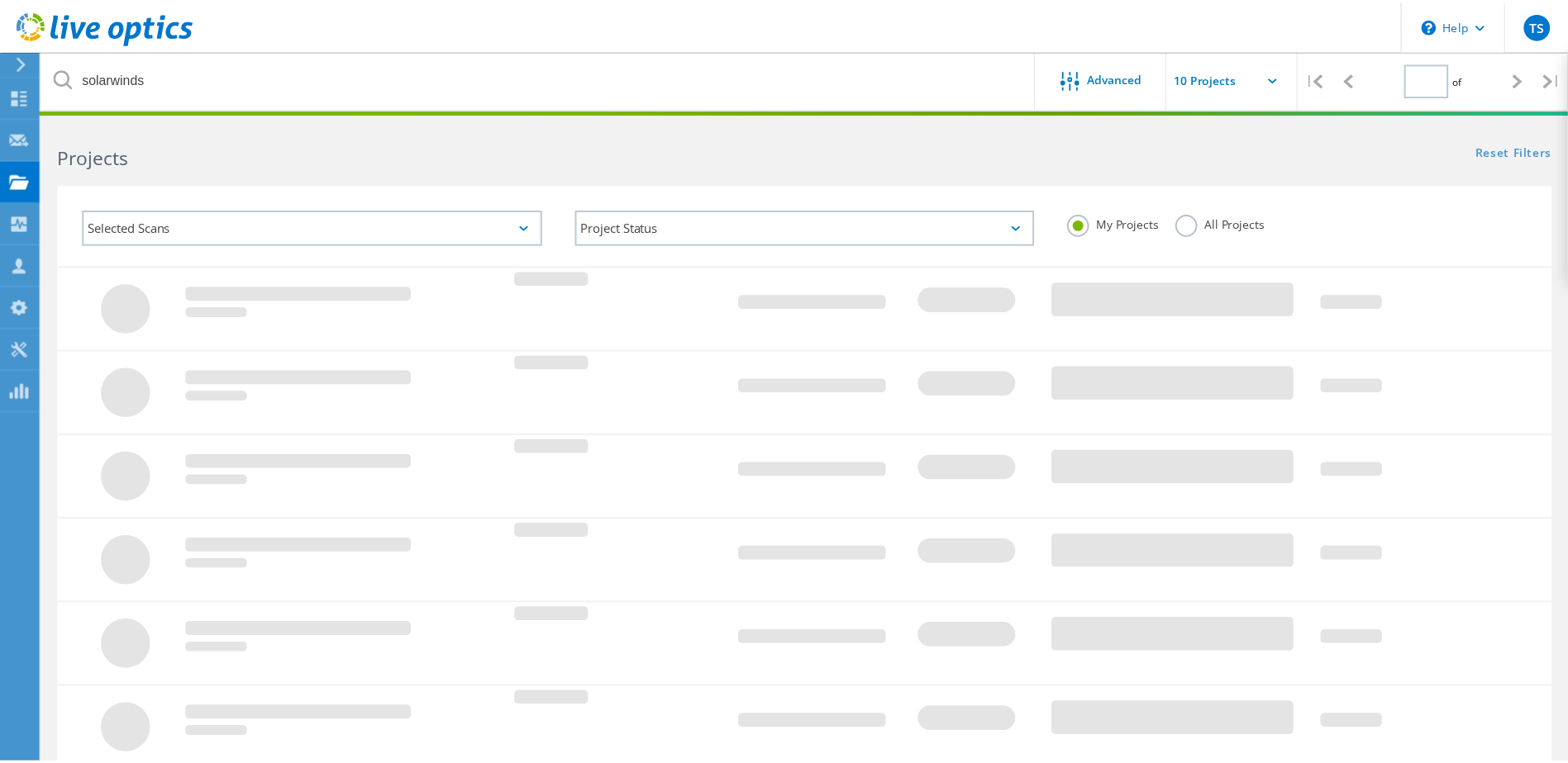
scroll to position [248, 0]
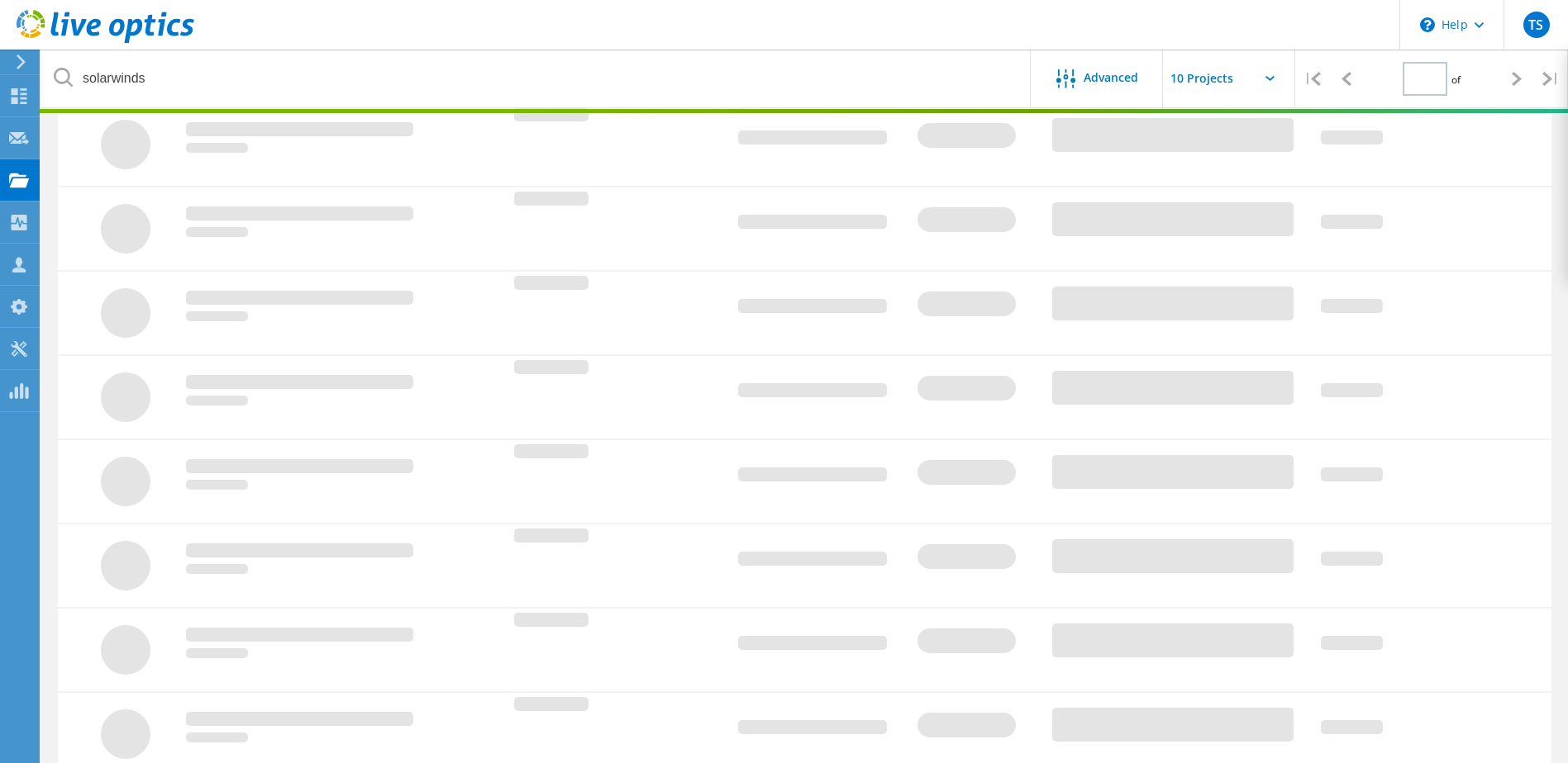
type input "1"
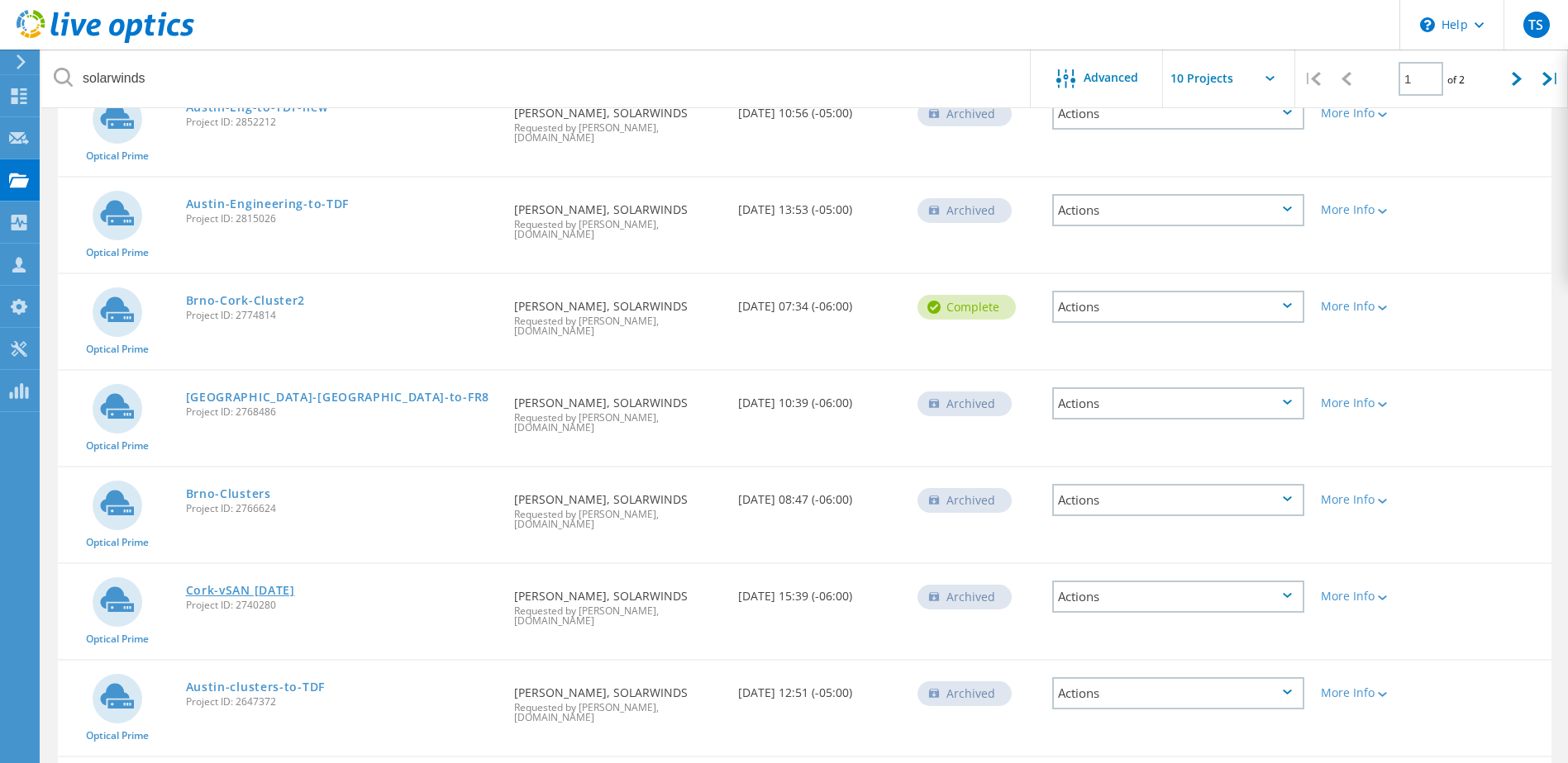
scroll to position [225, 0]
click at [243, 680] on link "Austin-clusters-to-TDF" at bounding box center [255, 686] width 139 height 12
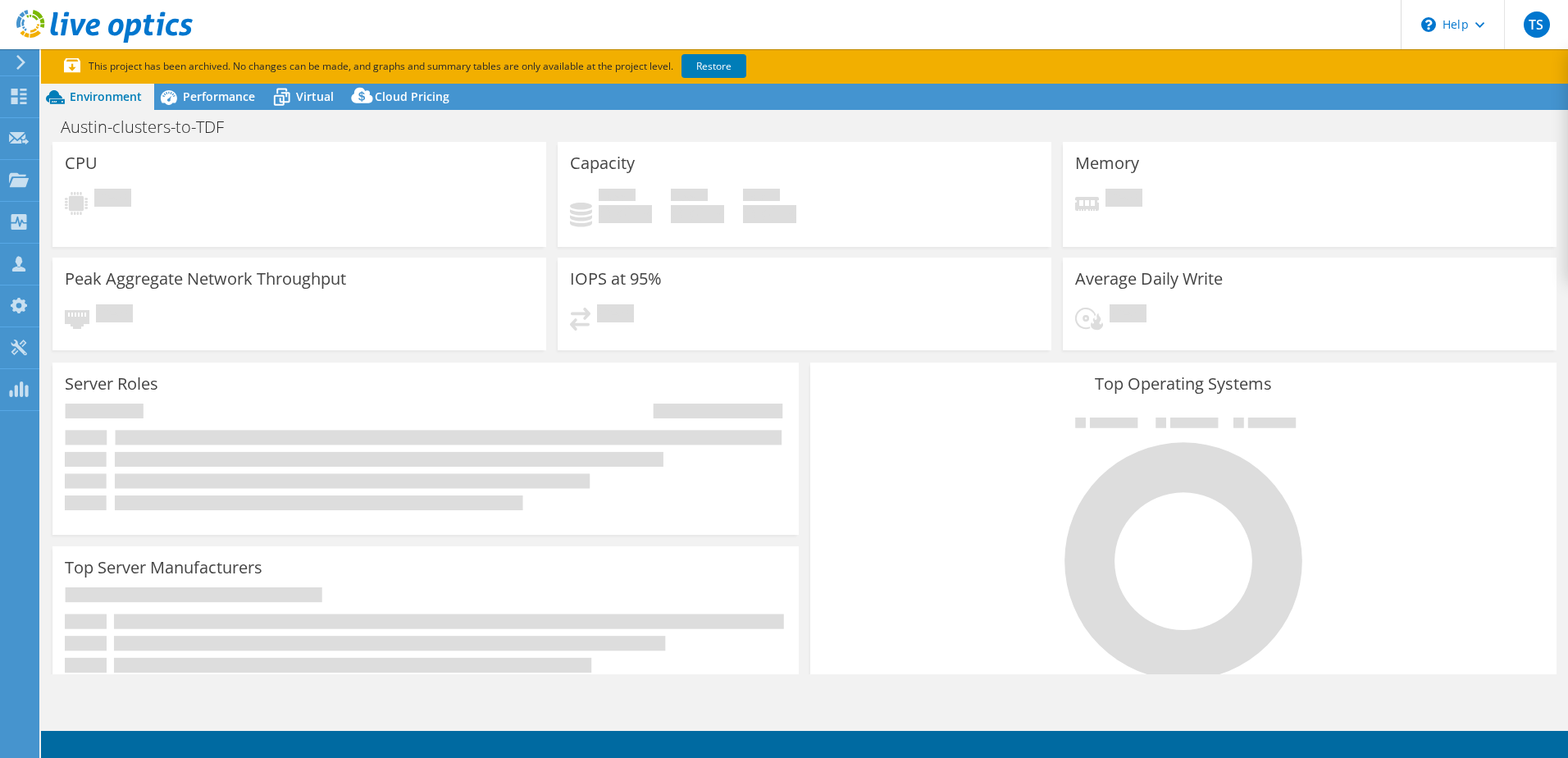
select select "USEast"
select select "USD"
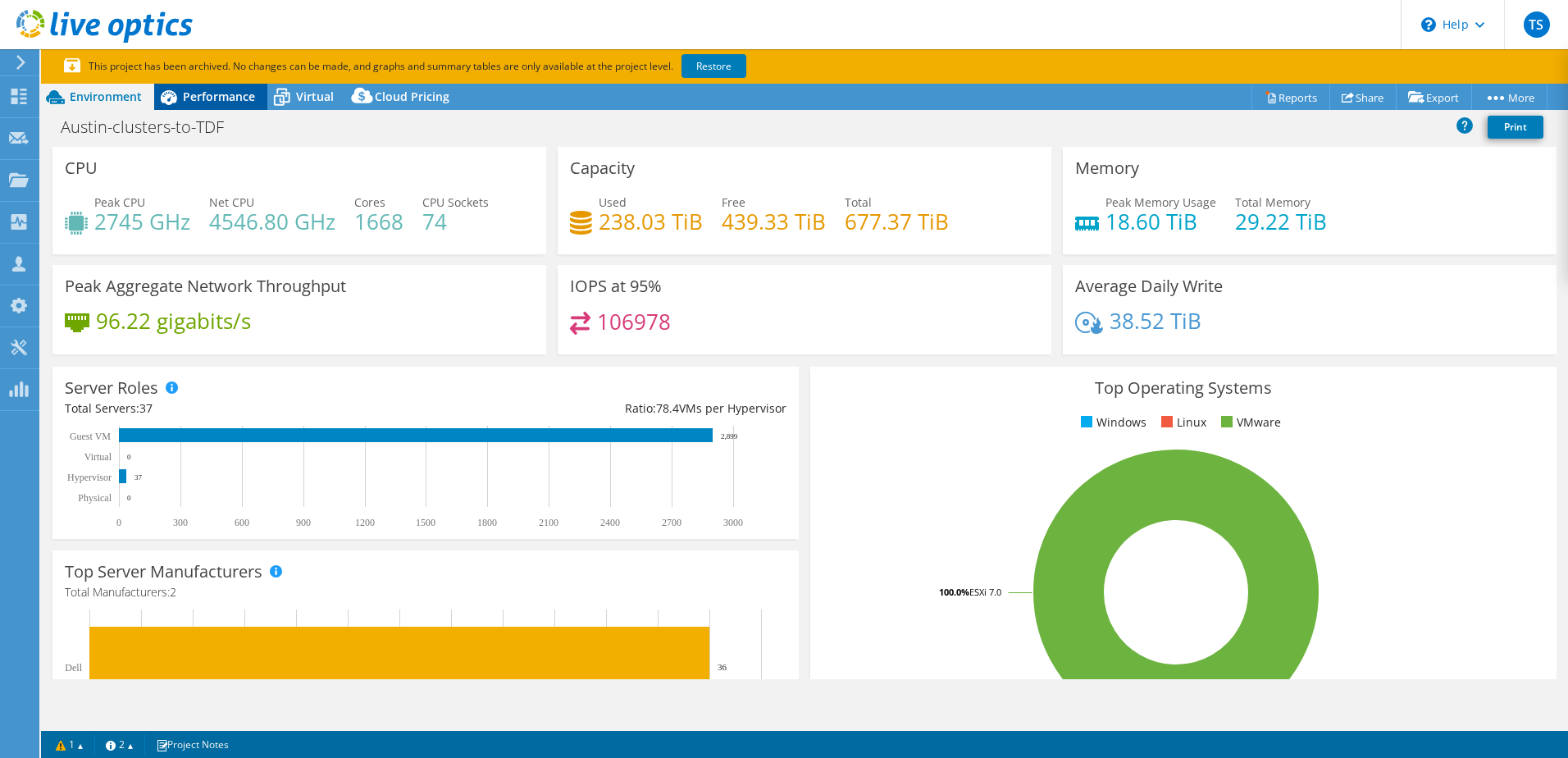
click at [240, 98] on span "Performance" at bounding box center [218, 96] width 72 height 16
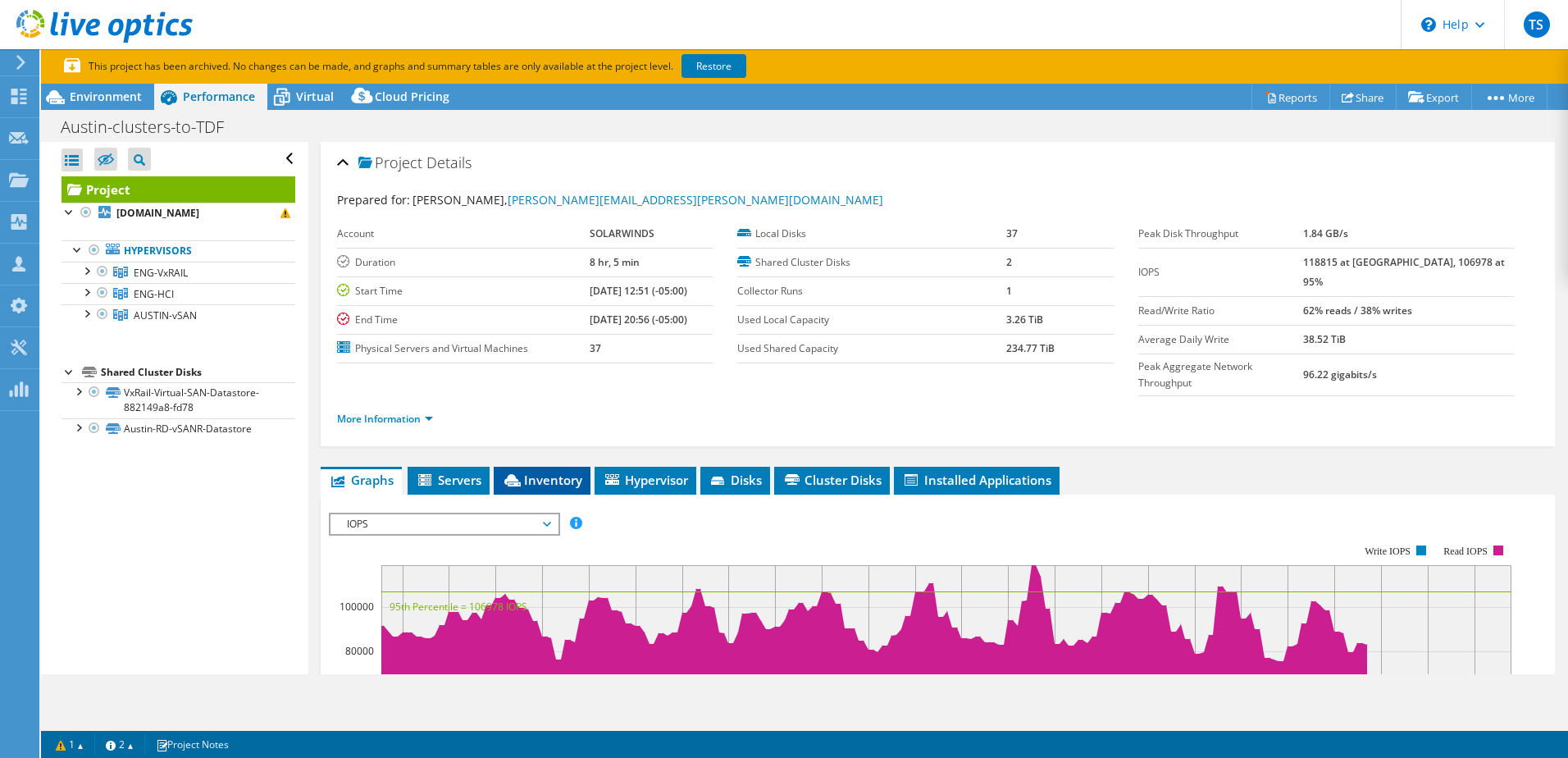
click at [526, 472] on span "Inventory" at bounding box center [542, 480] width 80 height 16
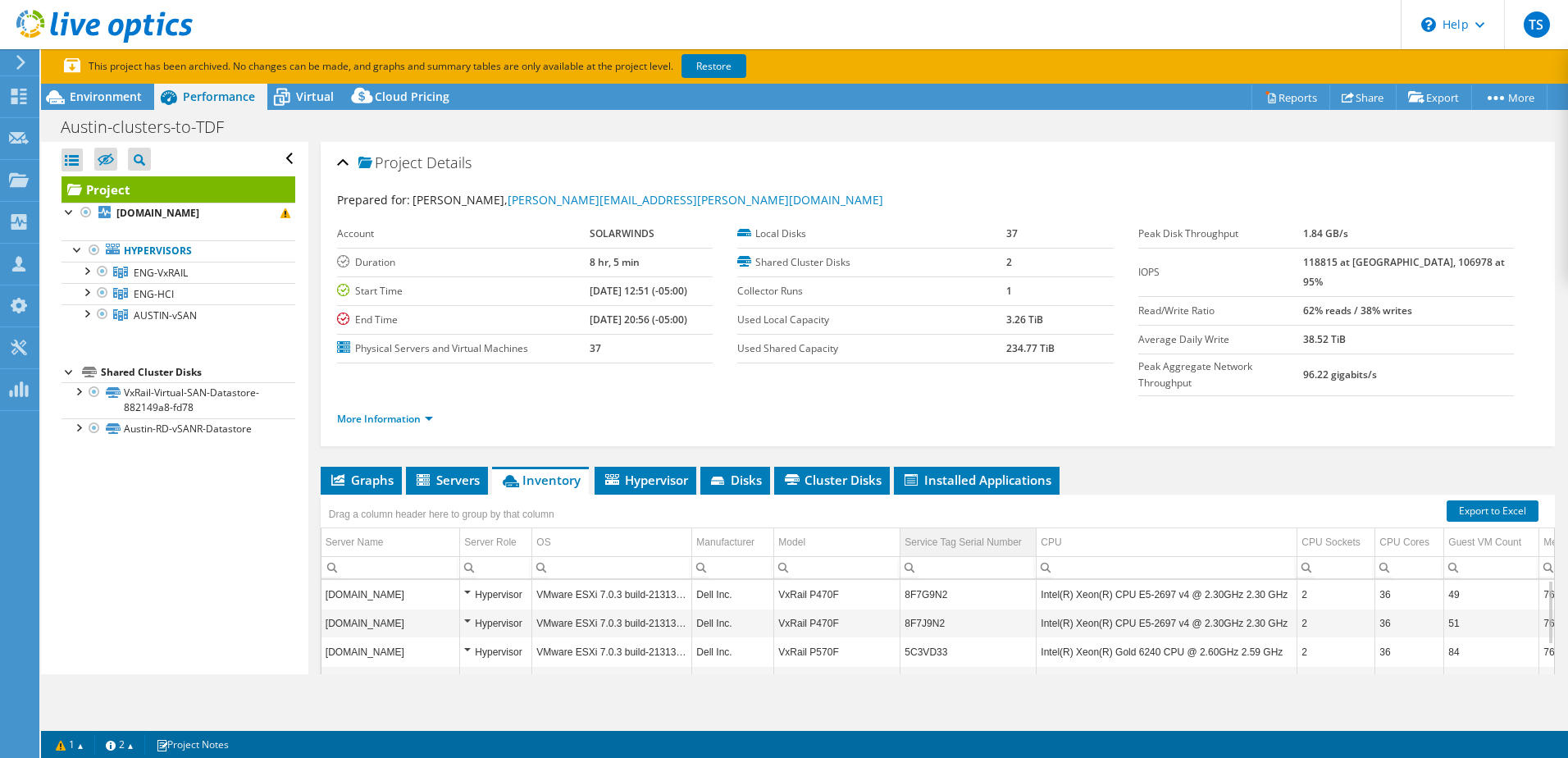
click at [934, 533] on div "Service Tag Serial Number" at bounding box center [963, 543] width 117 height 20
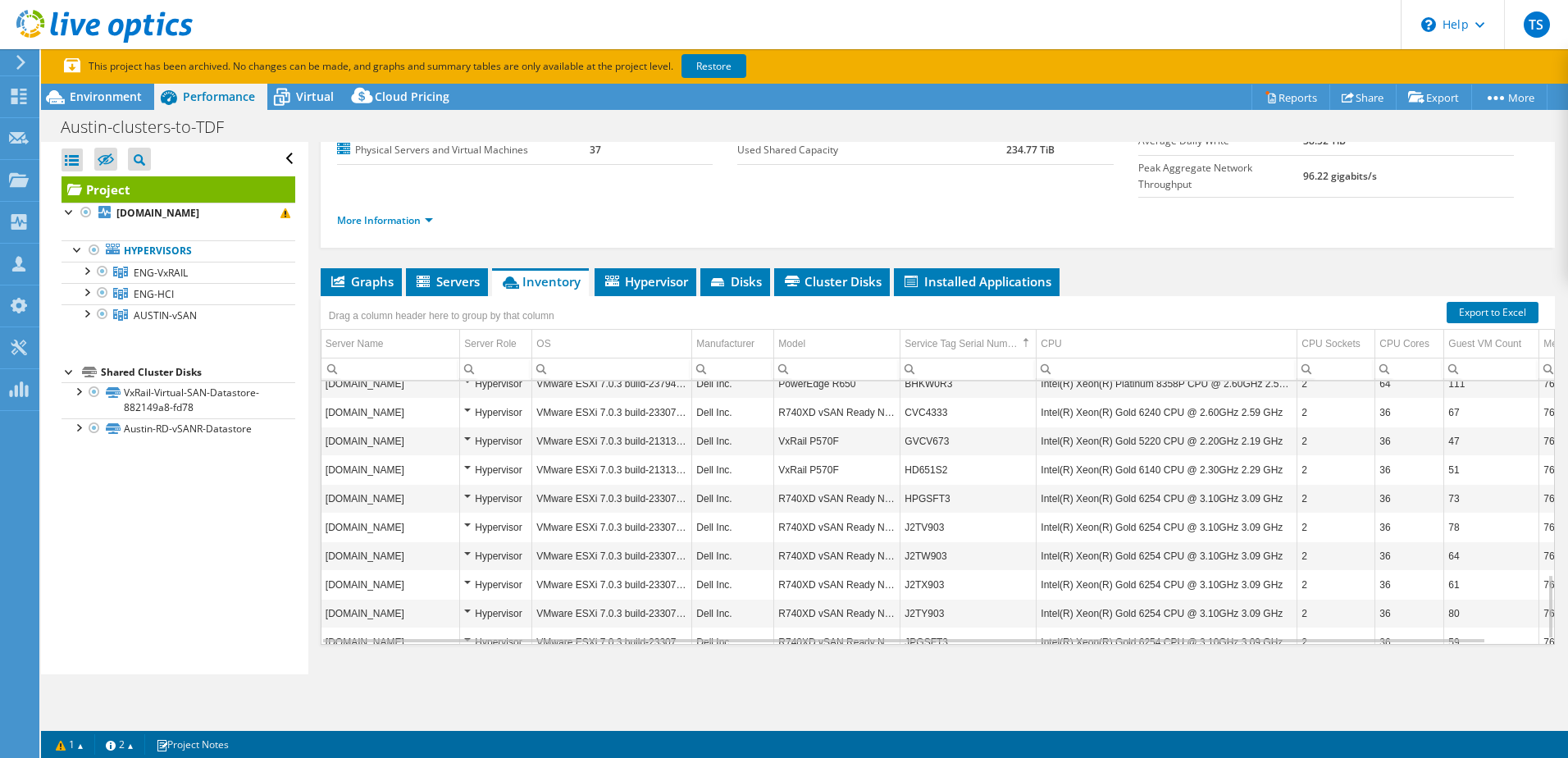
scroll to position [807, 0]
